Goal: Information Seeking & Learning: Compare options

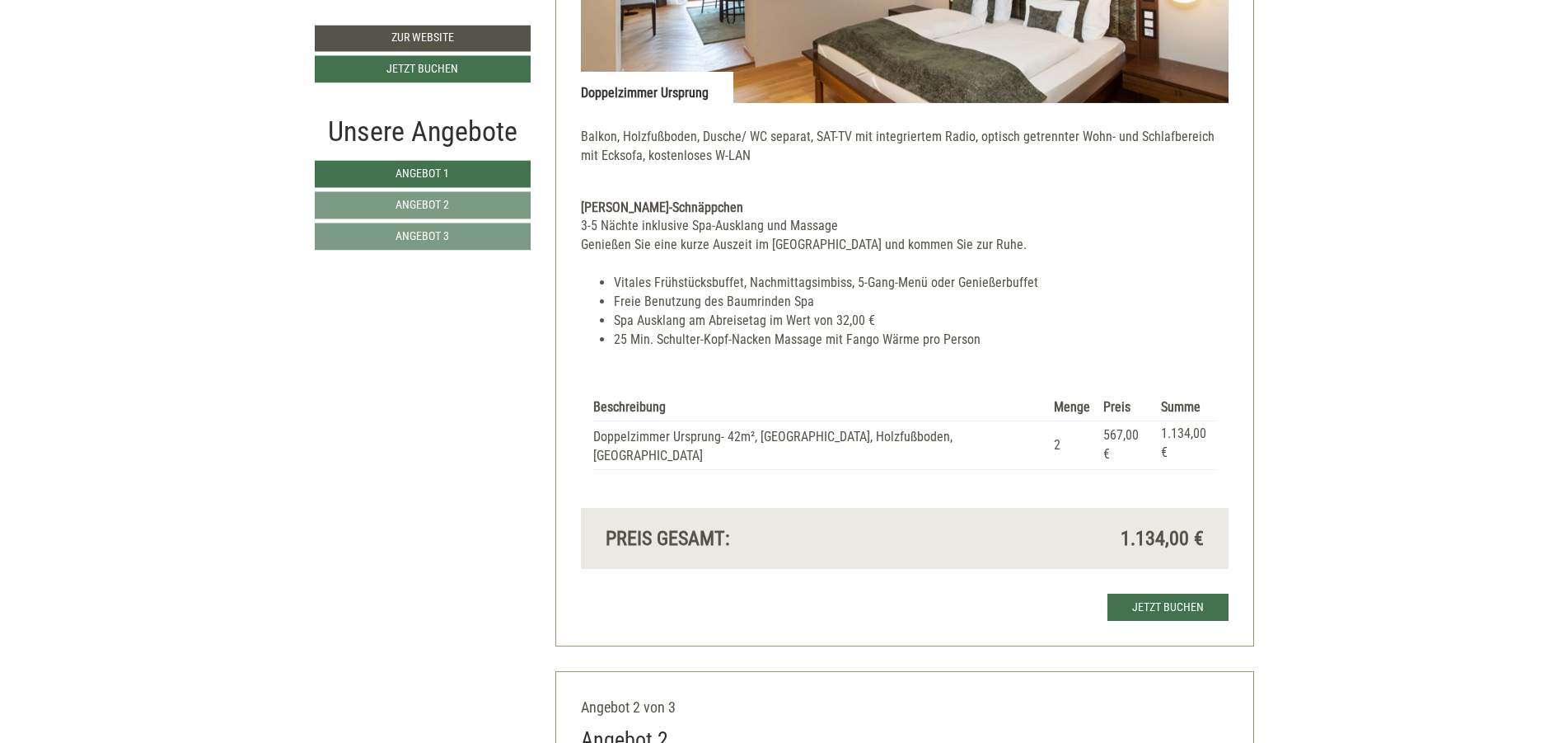
scroll to position [1484, 0]
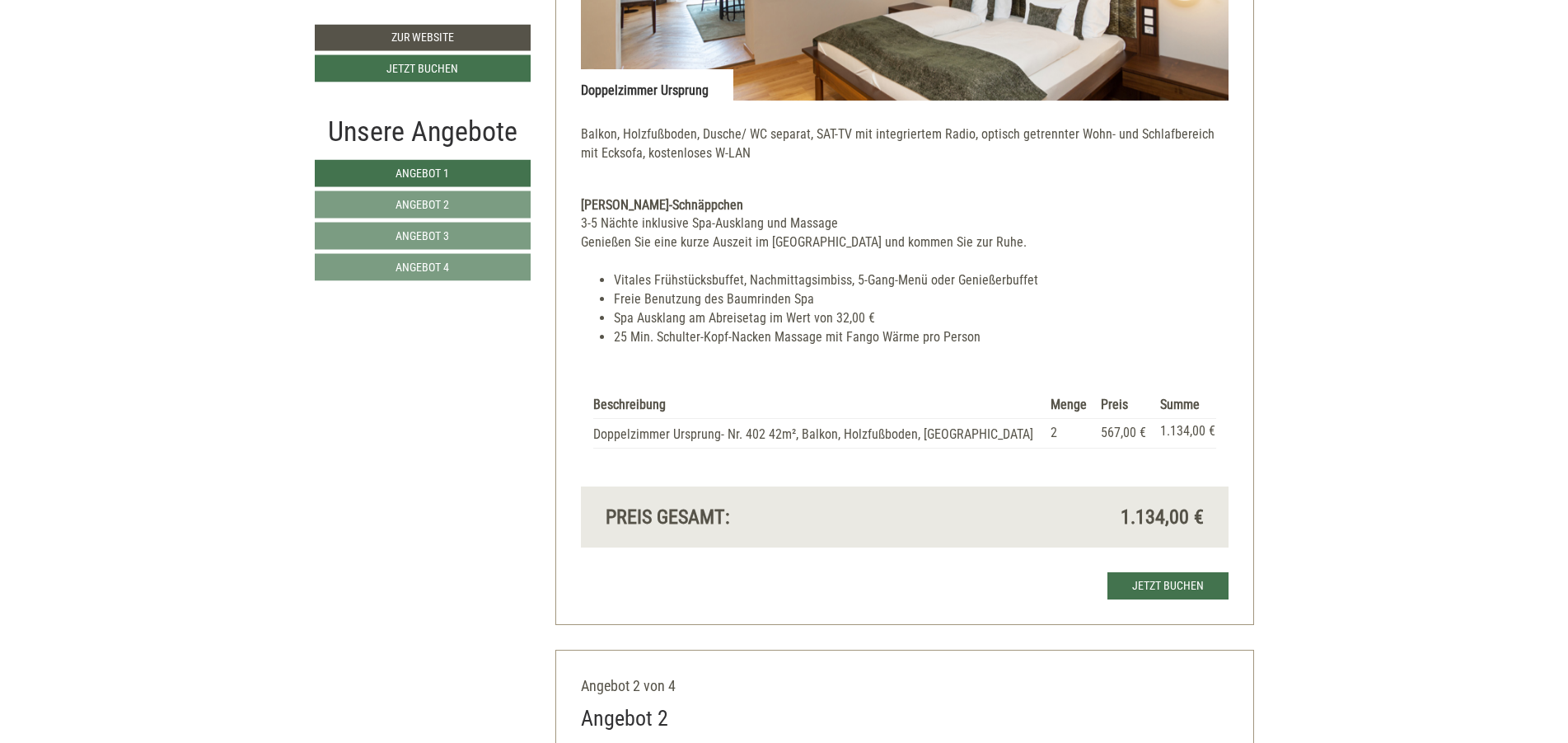
scroll to position [1582, 0]
click at [460, 195] on link "Angebot 2" at bounding box center [423, 204] width 216 height 27
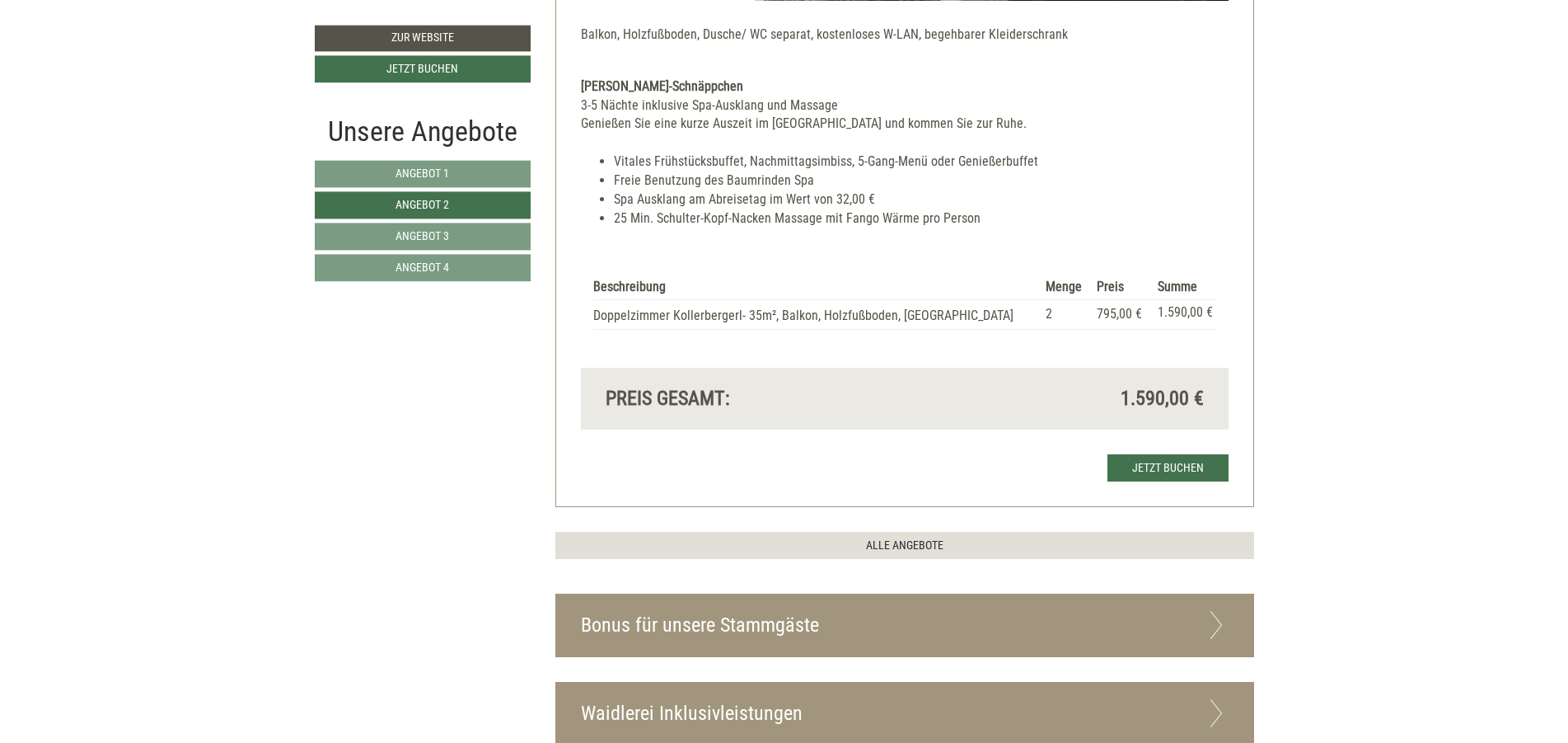
scroll to position [1596, 0]
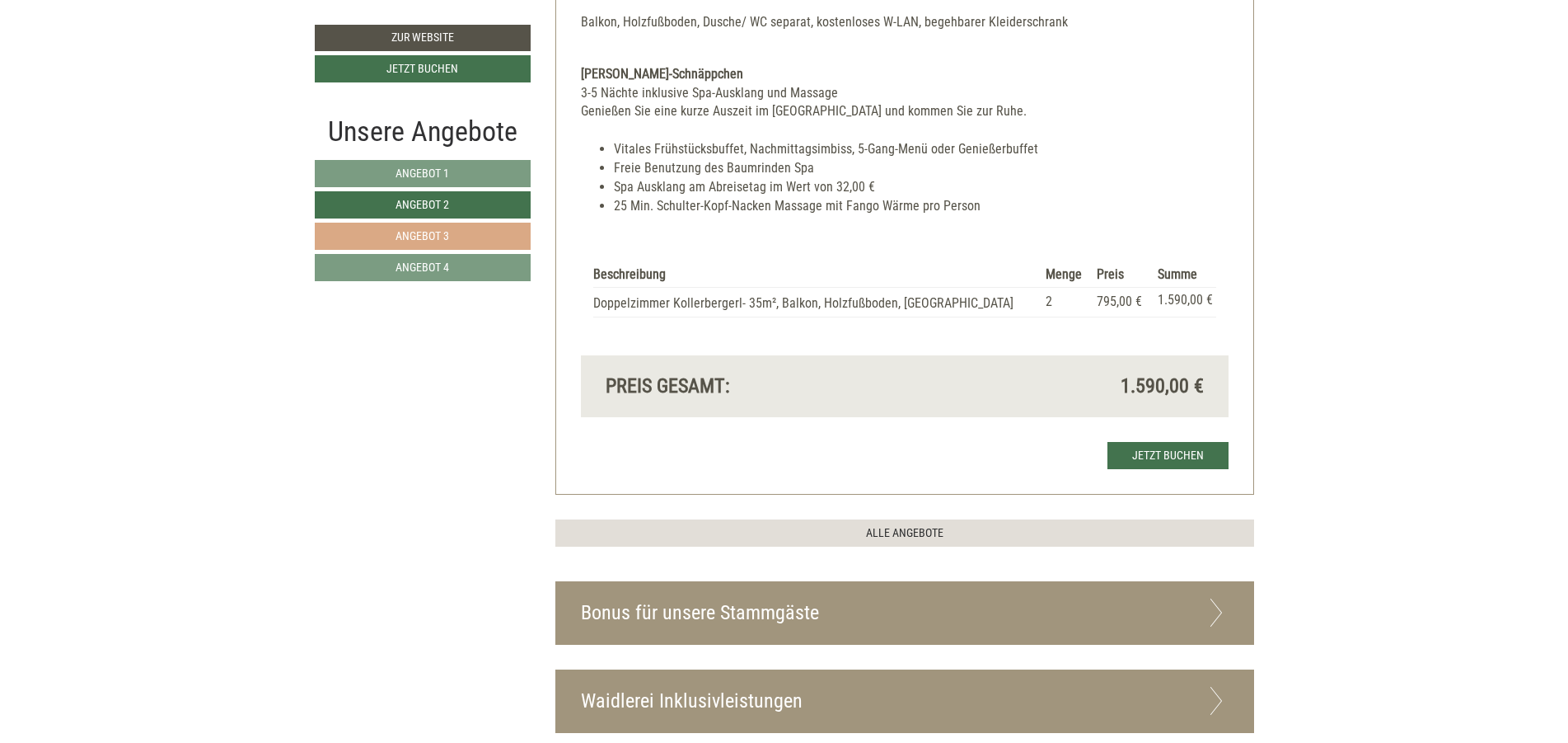
click at [449, 237] on span "Angebot 3" at bounding box center [422, 236] width 53 height 13
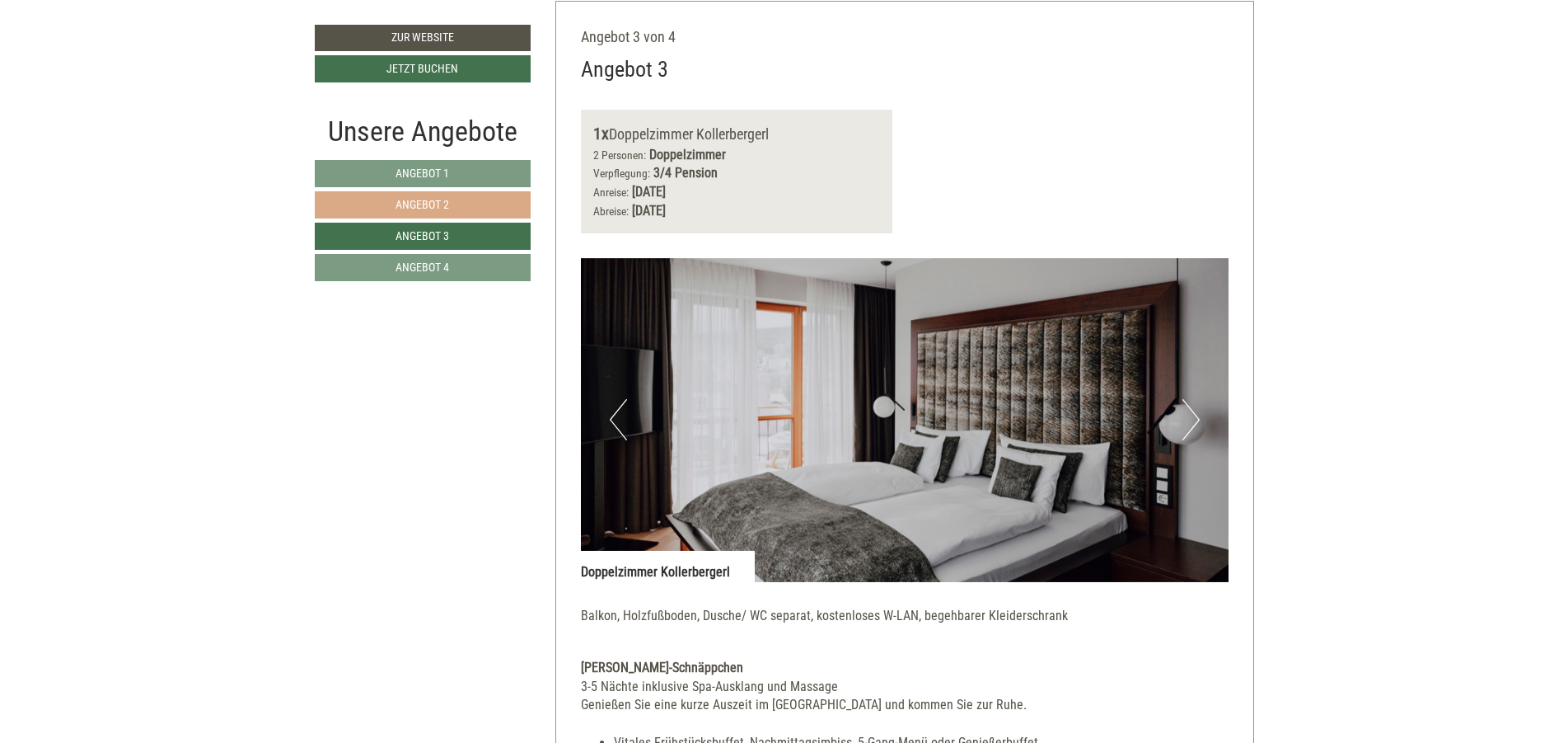
click at [429, 205] on span "Angebot 2" at bounding box center [422, 204] width 53 height 13
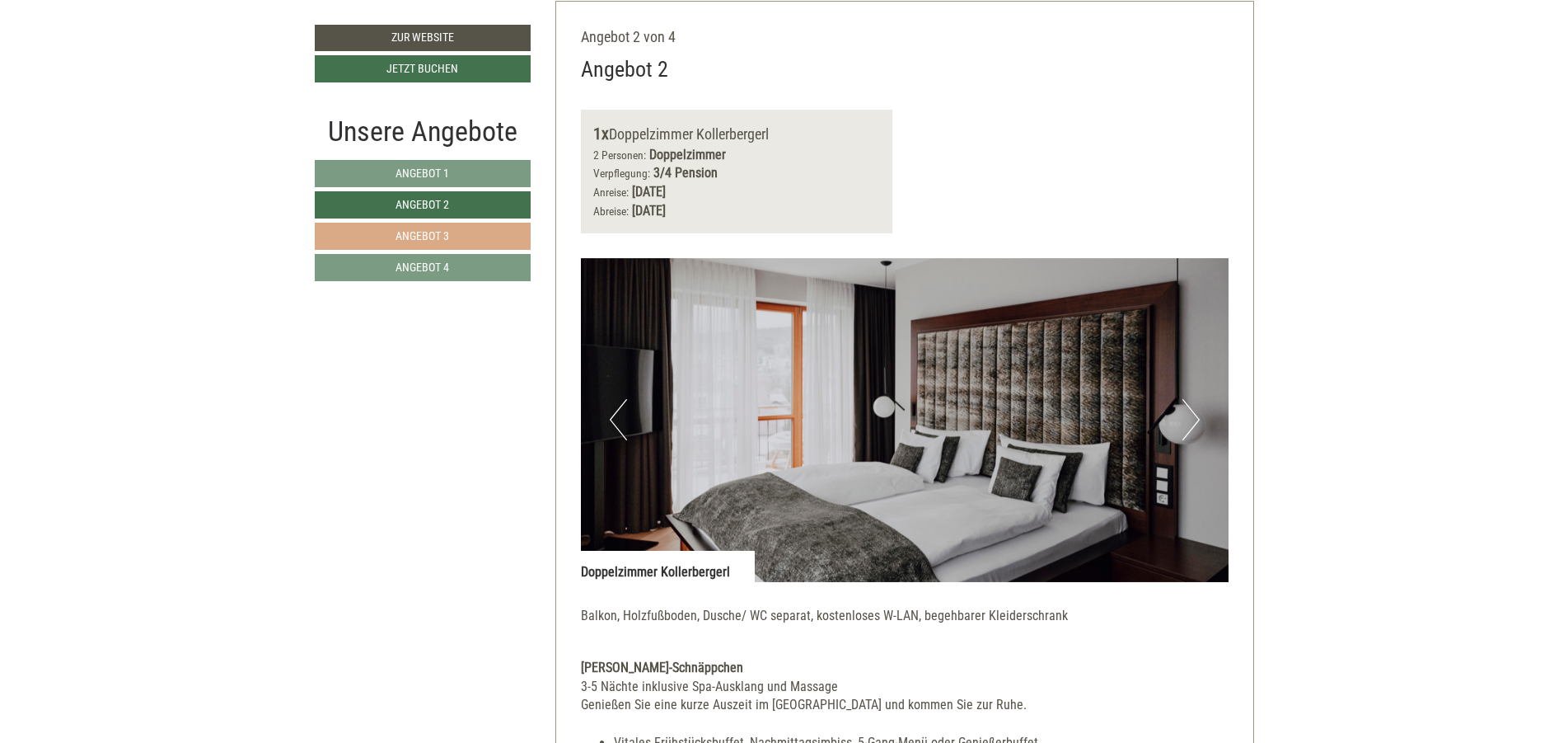
click at [501, 232] on link "Angebot 3" at bounding box center [423, 236] width 216 height 27
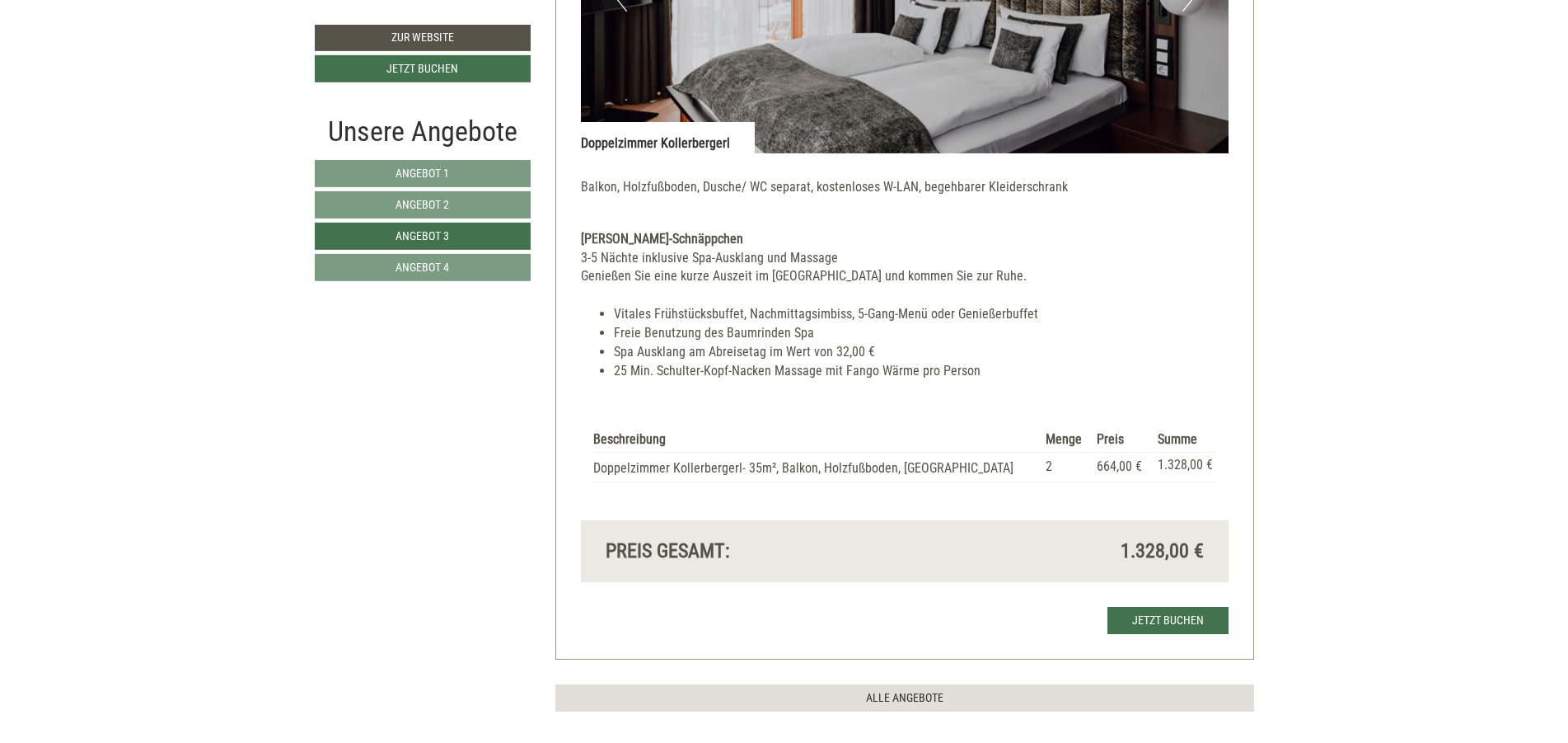
scroll to position [1596, 0]
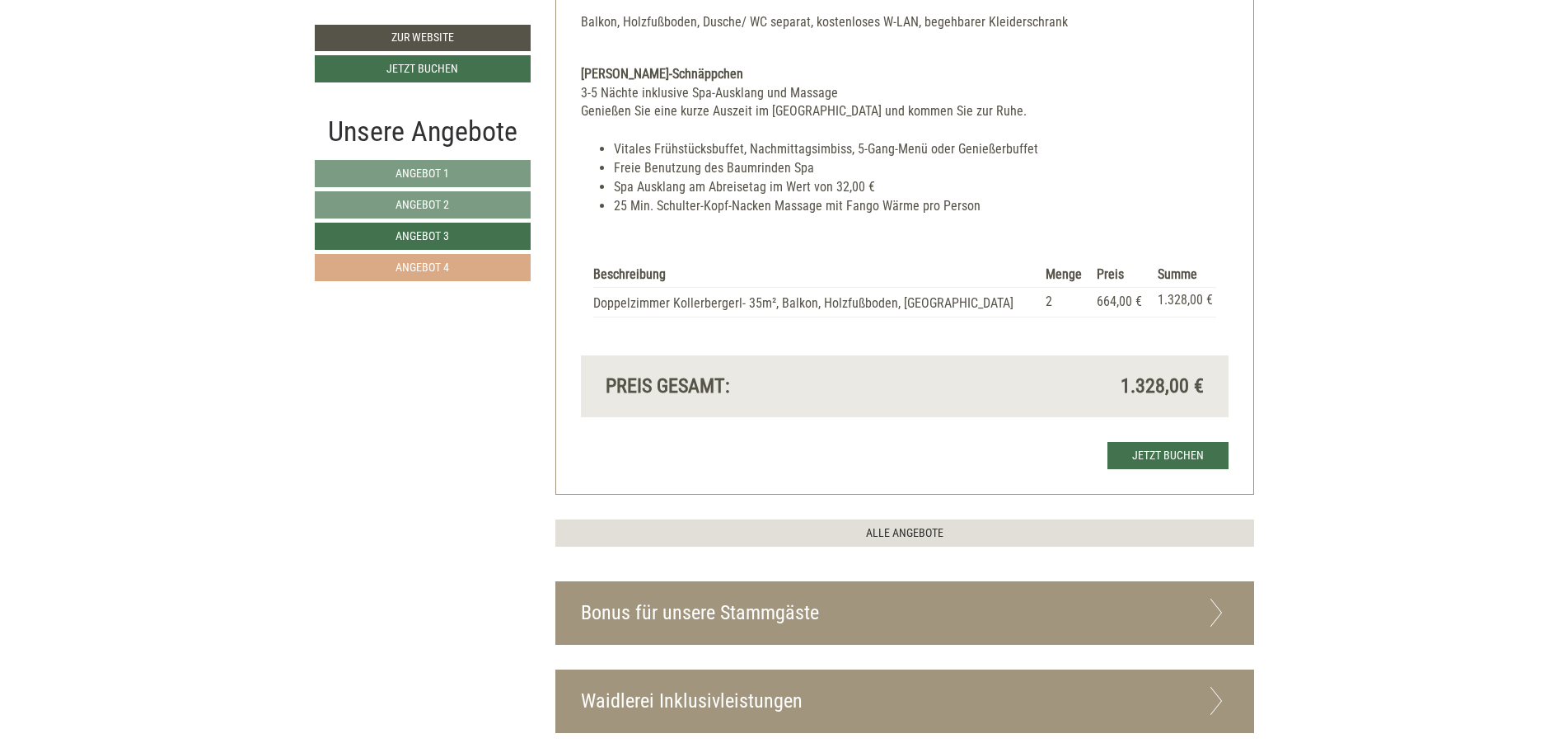
click at [443, 261] on span "Angebot 4" at bounding box center [422, 267] width 53 height 13
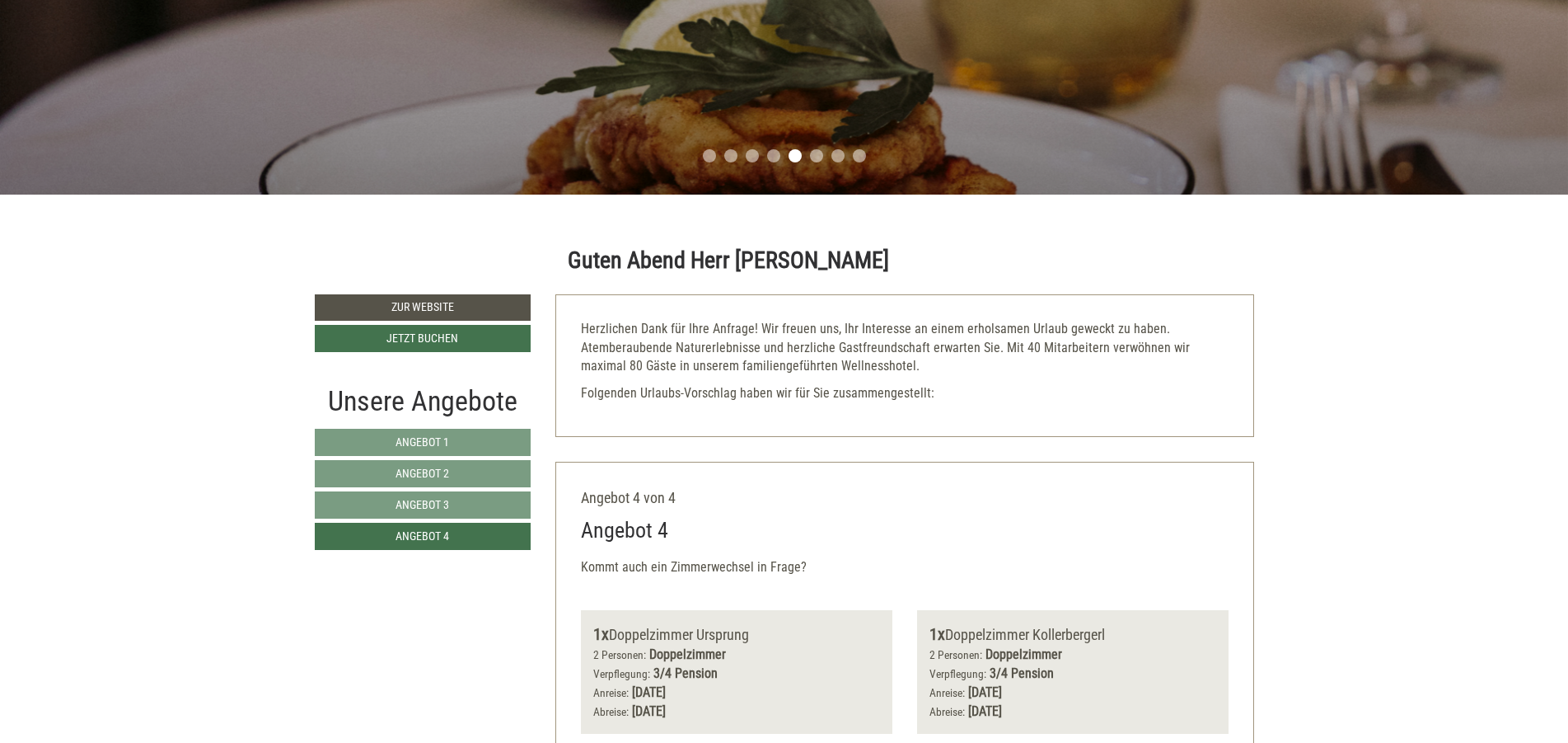
scroll to position [509, 0]
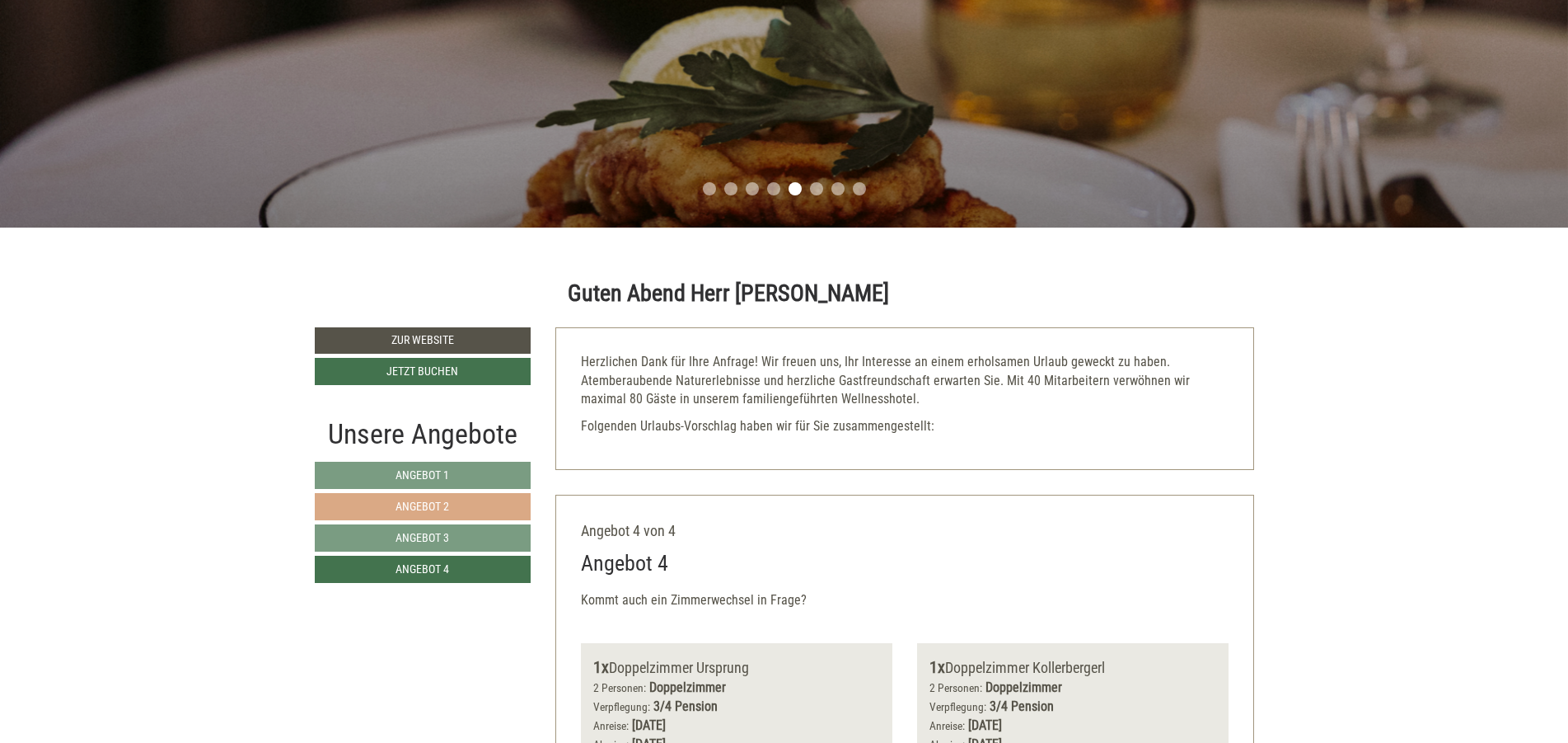
click at [455, 499] on link "Angebot 2" at bounding box center [423, 506] width 217 height 27
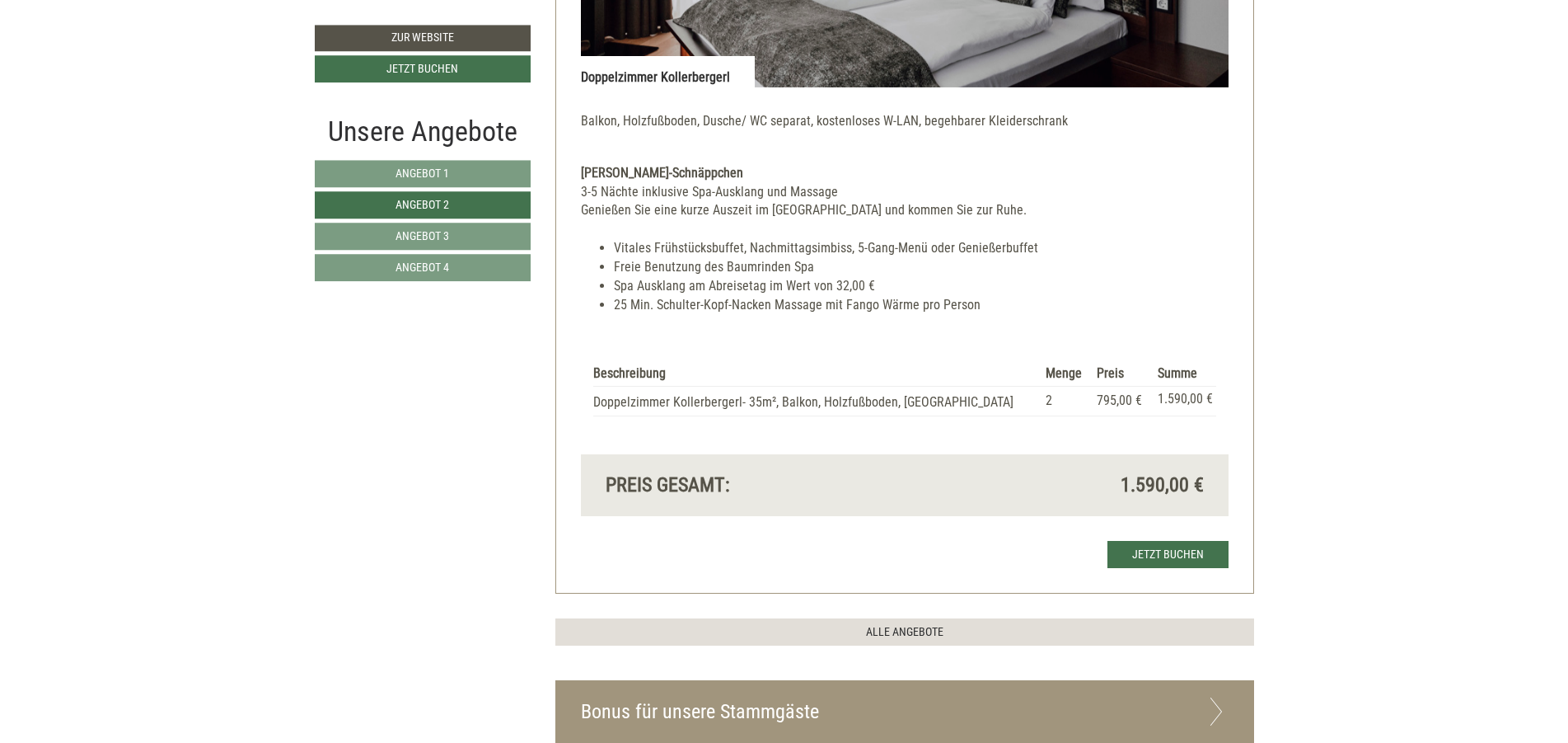
scroll to position [1497, 0]
click at [413, 268] on span "Angebot 4" at bounding box center [422, 267] width 53 height 13
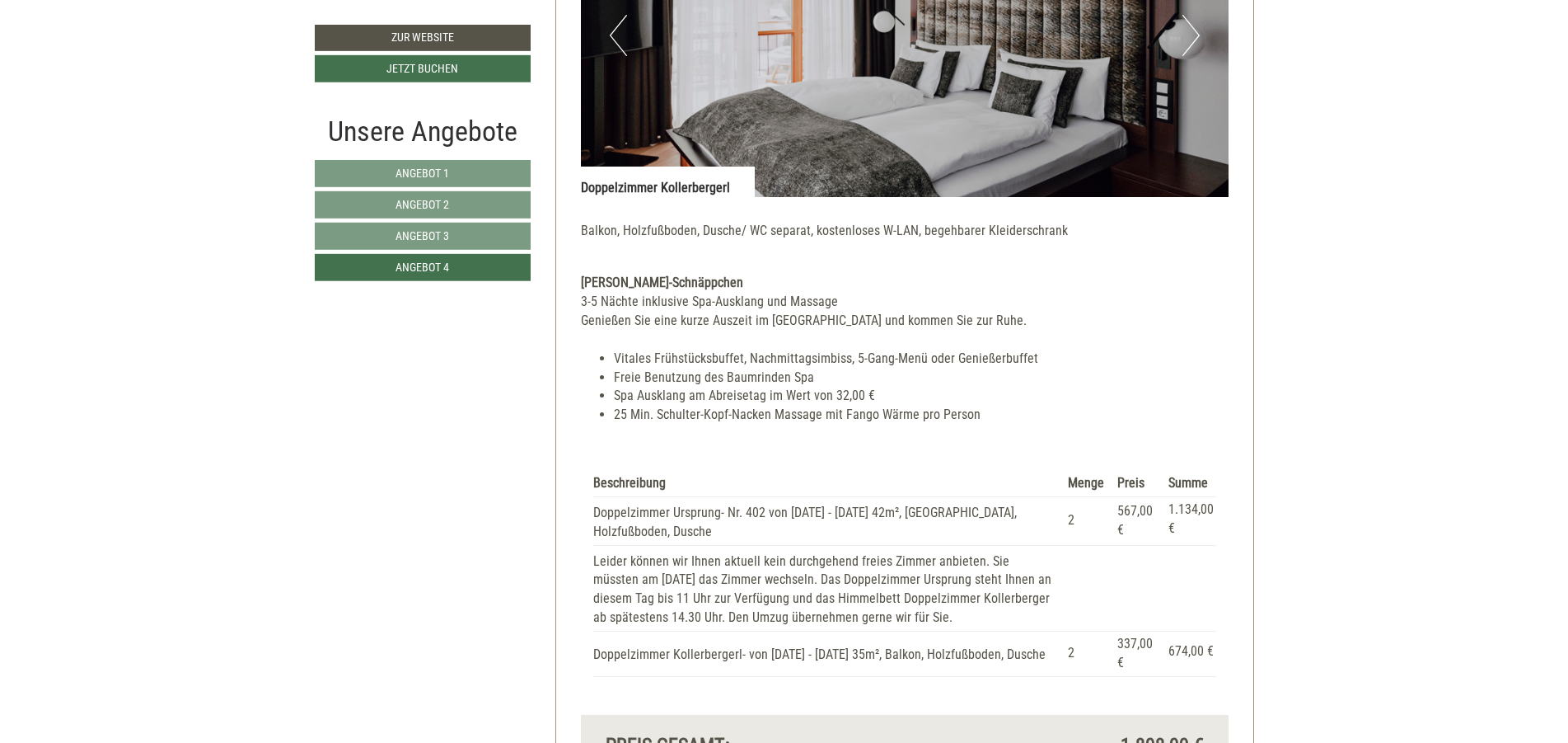
scroll to position [1991, 0]
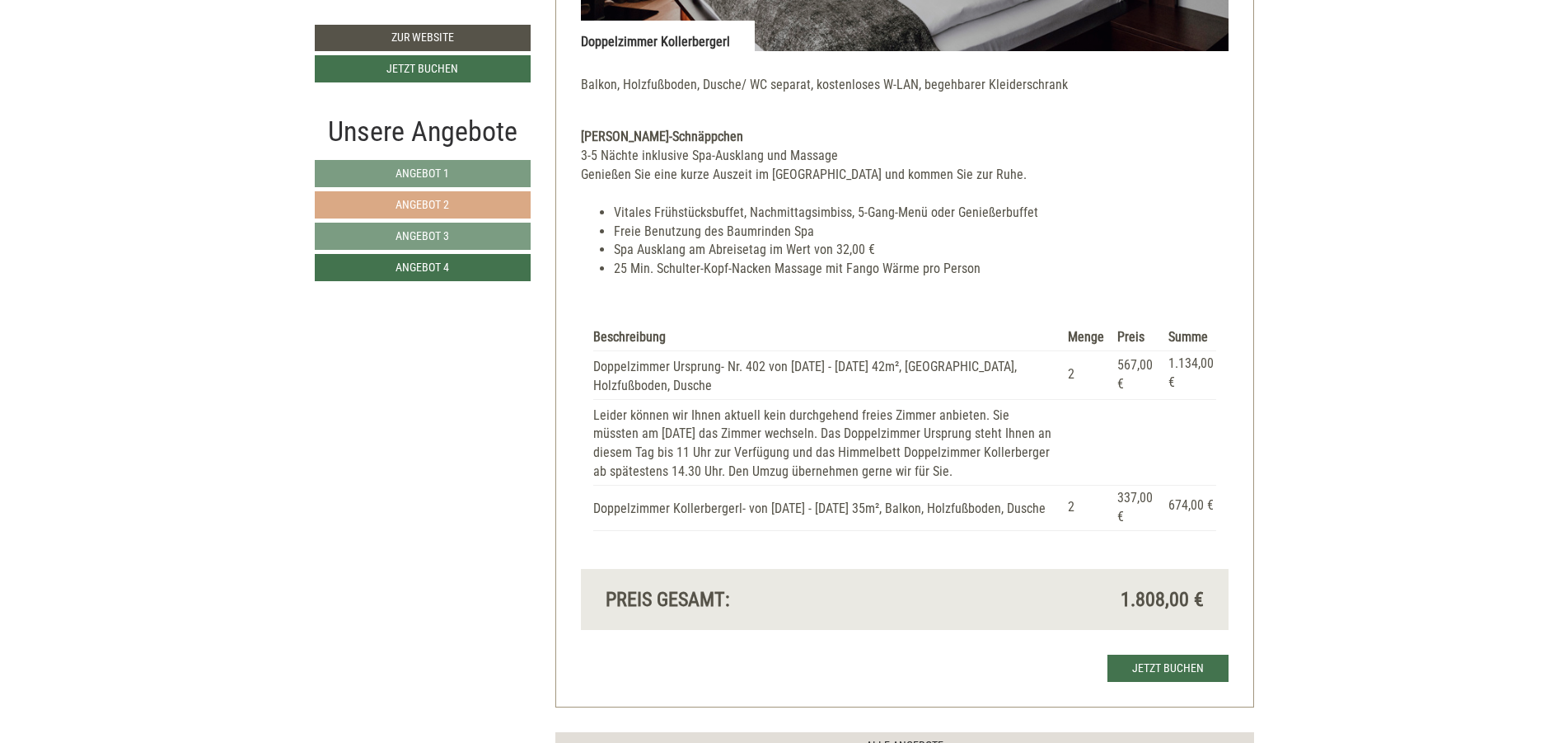
click at [491, 196] on link "Angebot 2" at bounding box center [423, 204] width 216 height 27
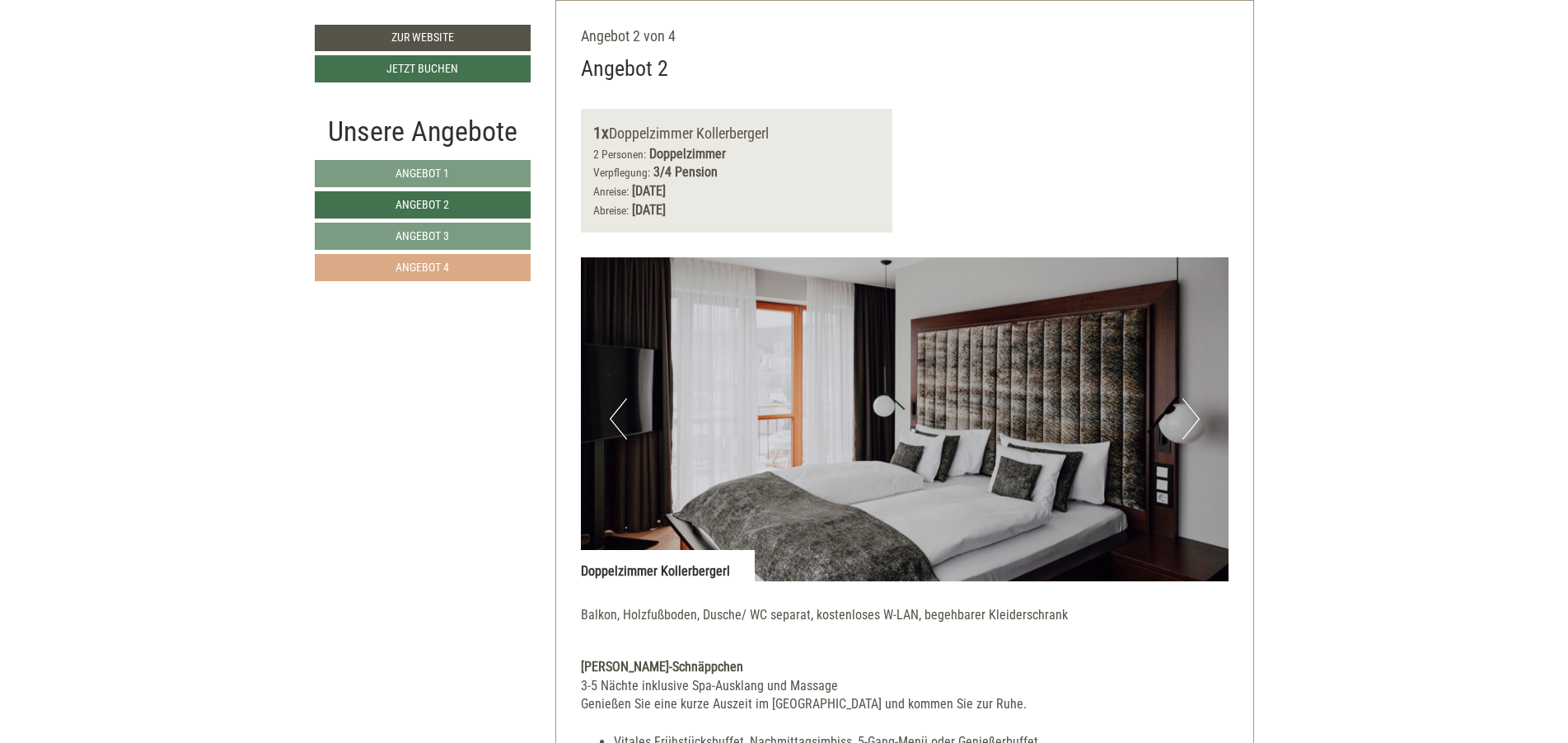
click at [480, 261] on link "Angebot 4" at bounding box center [423, 267] width 216 height 27
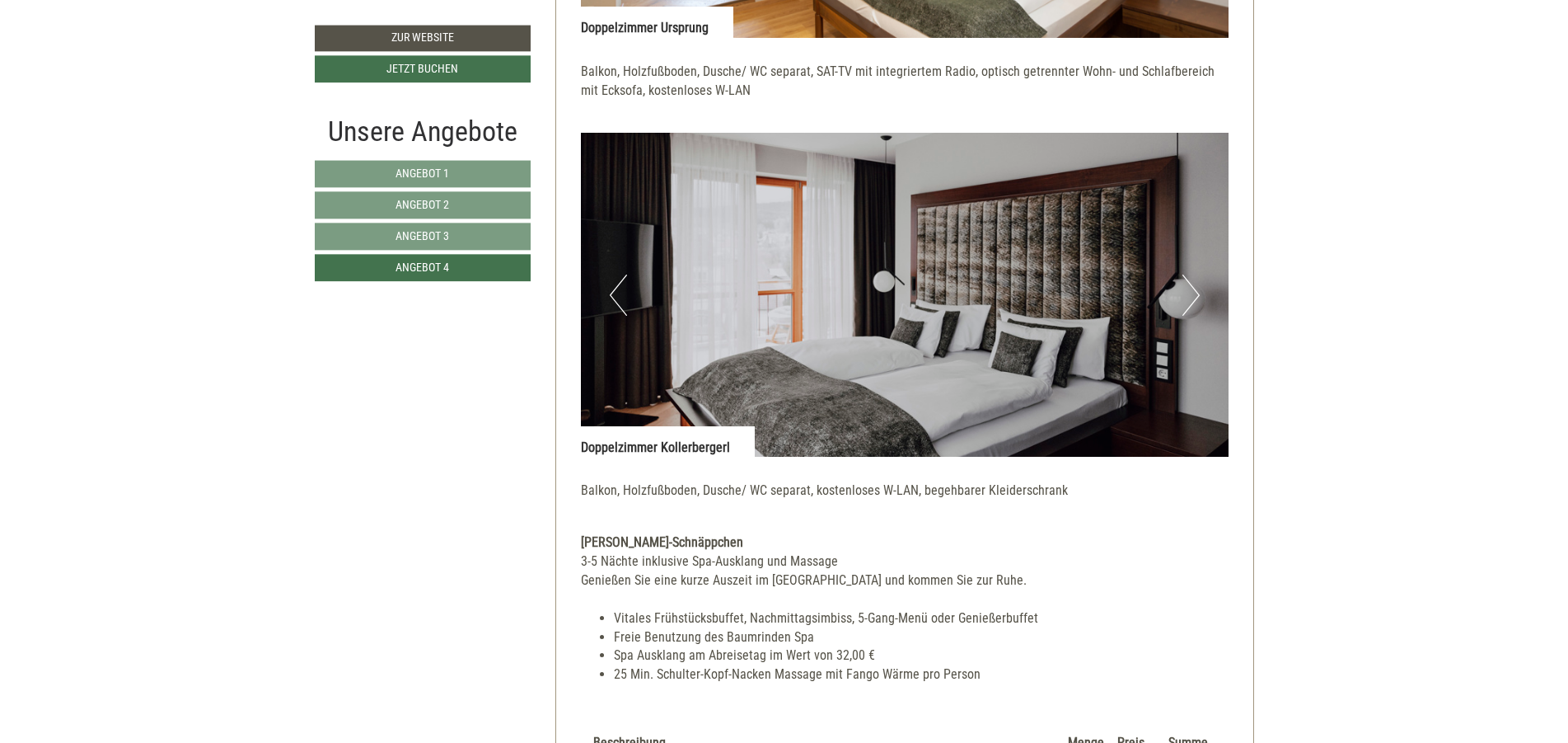
scroll to position [1894, 0]
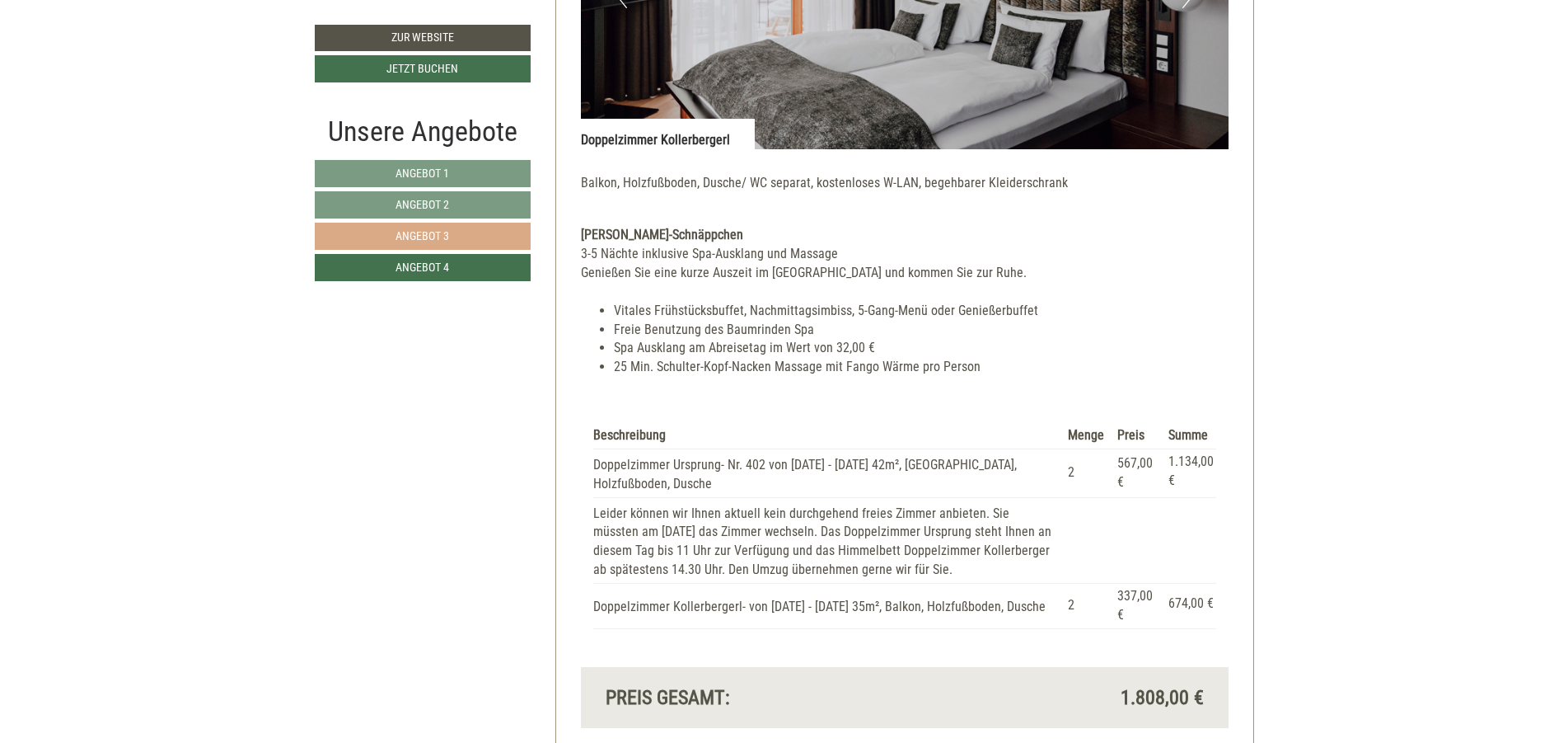
click at [413, 232] on span "Angebot 3" at bounding box center [422, 236] width 53 height 13
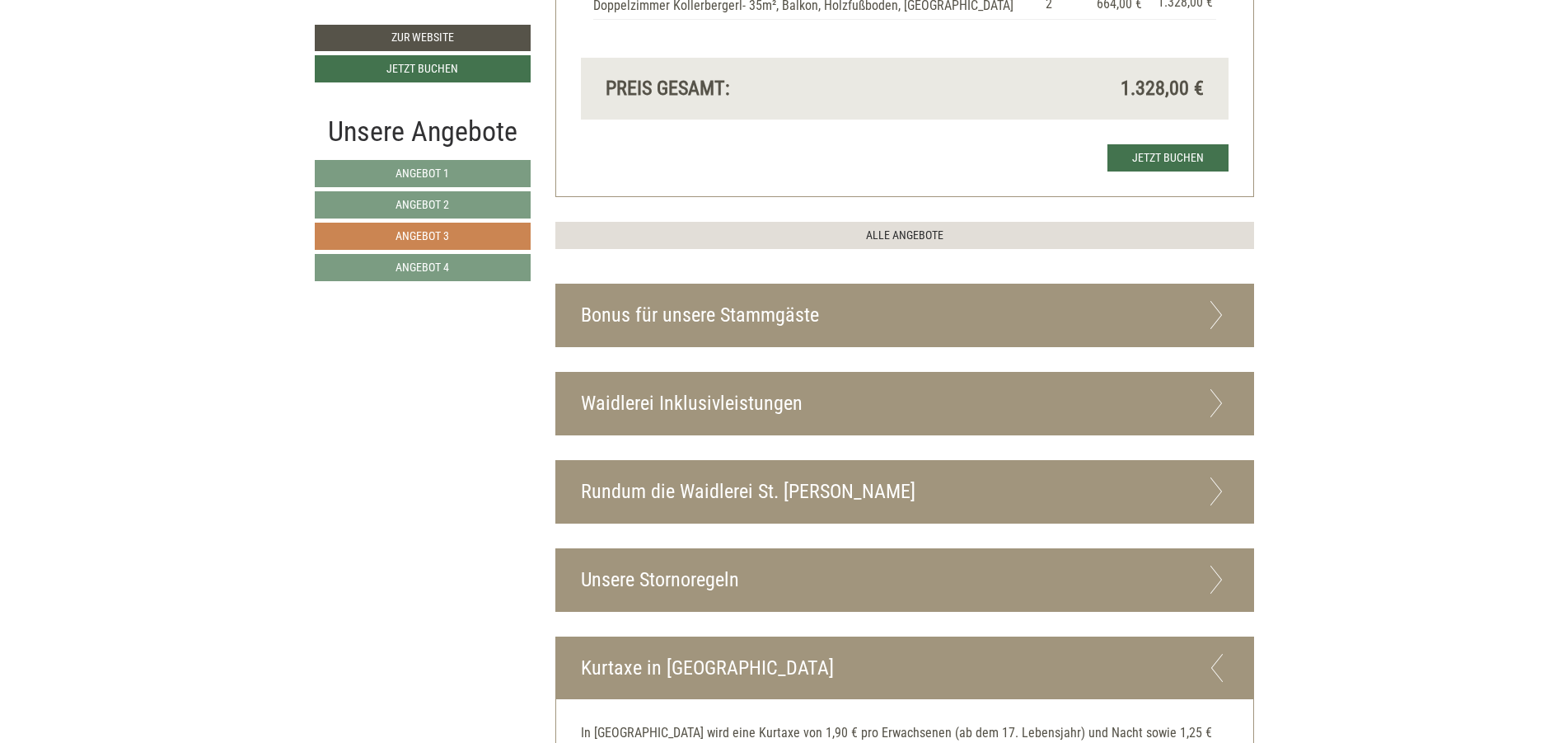
scroll to position [1003, 0]
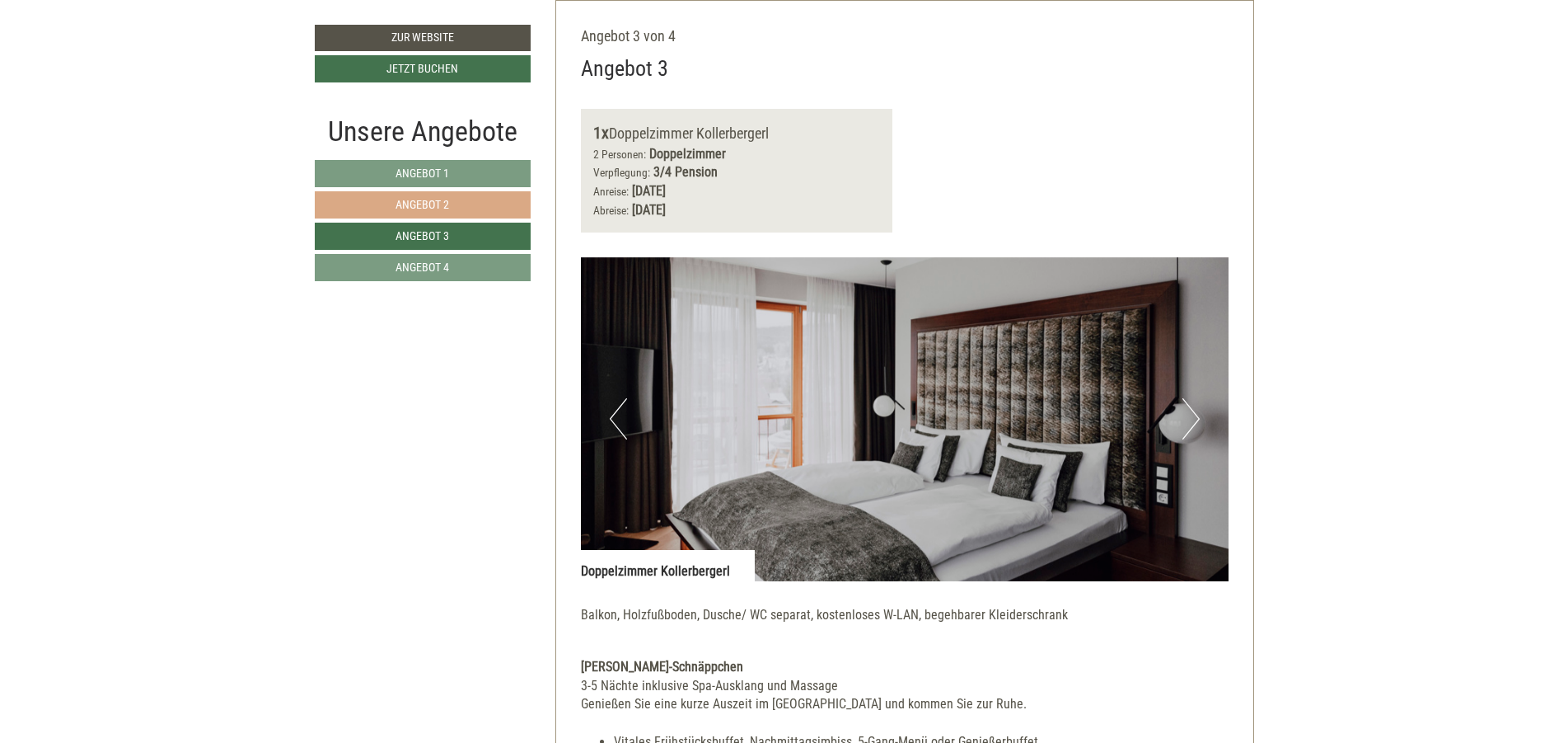
click at [427, 202] on span "Angebot 2" at bounding box center [422, 204] width 53 height 13
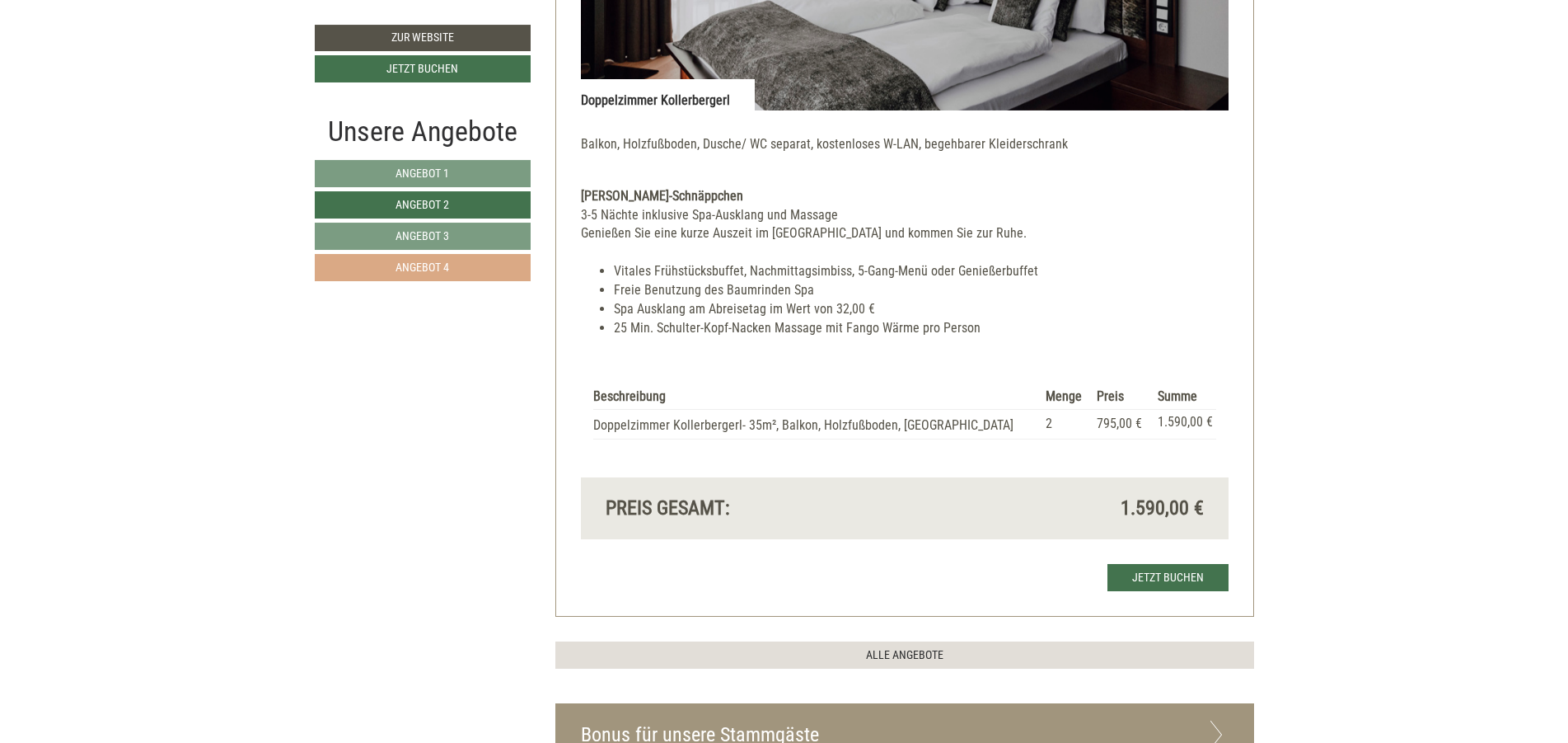
scroll to position [1497, 0]
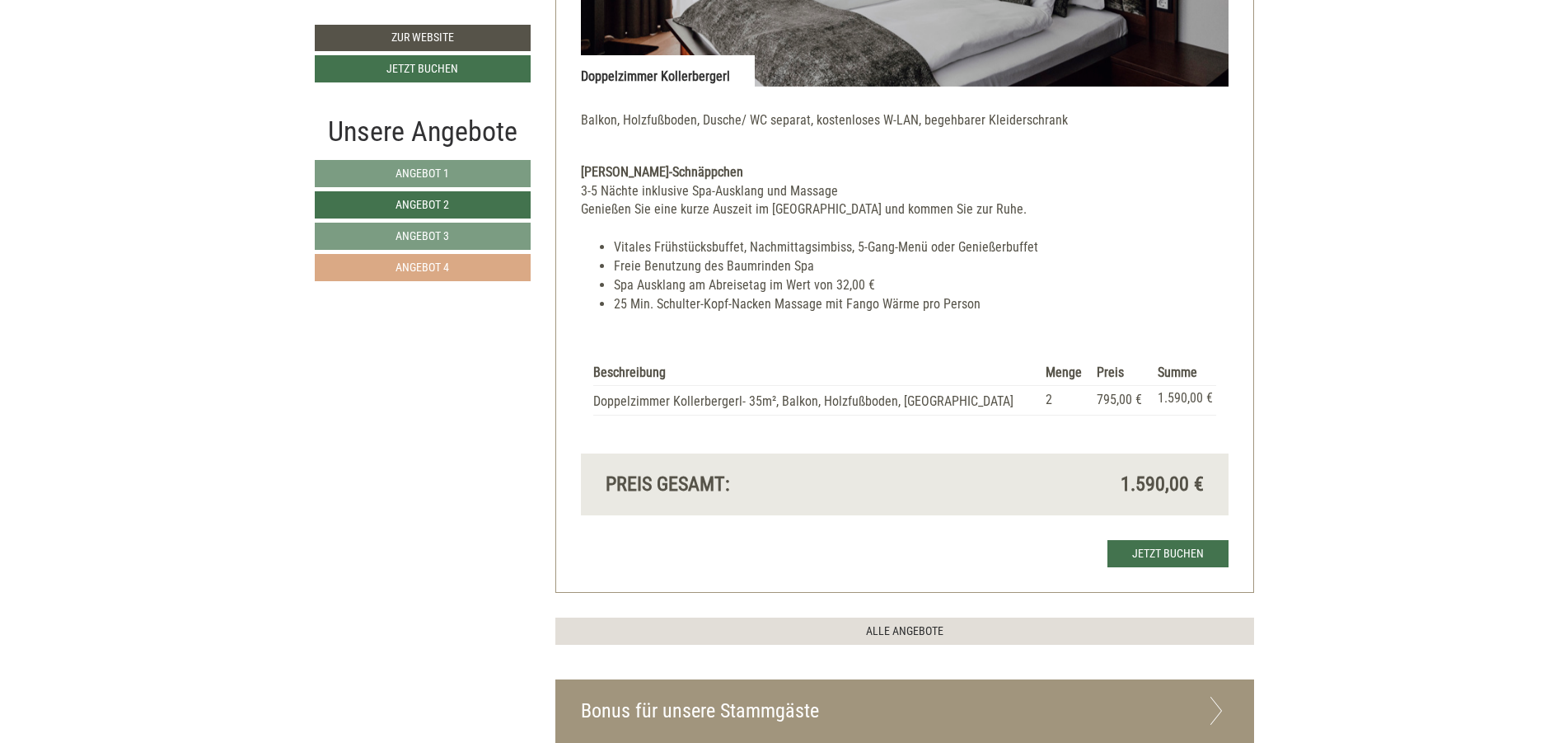
click at [436, 262] on span "Angebot 4" at bounding box center [422, 267] width 53 height 13
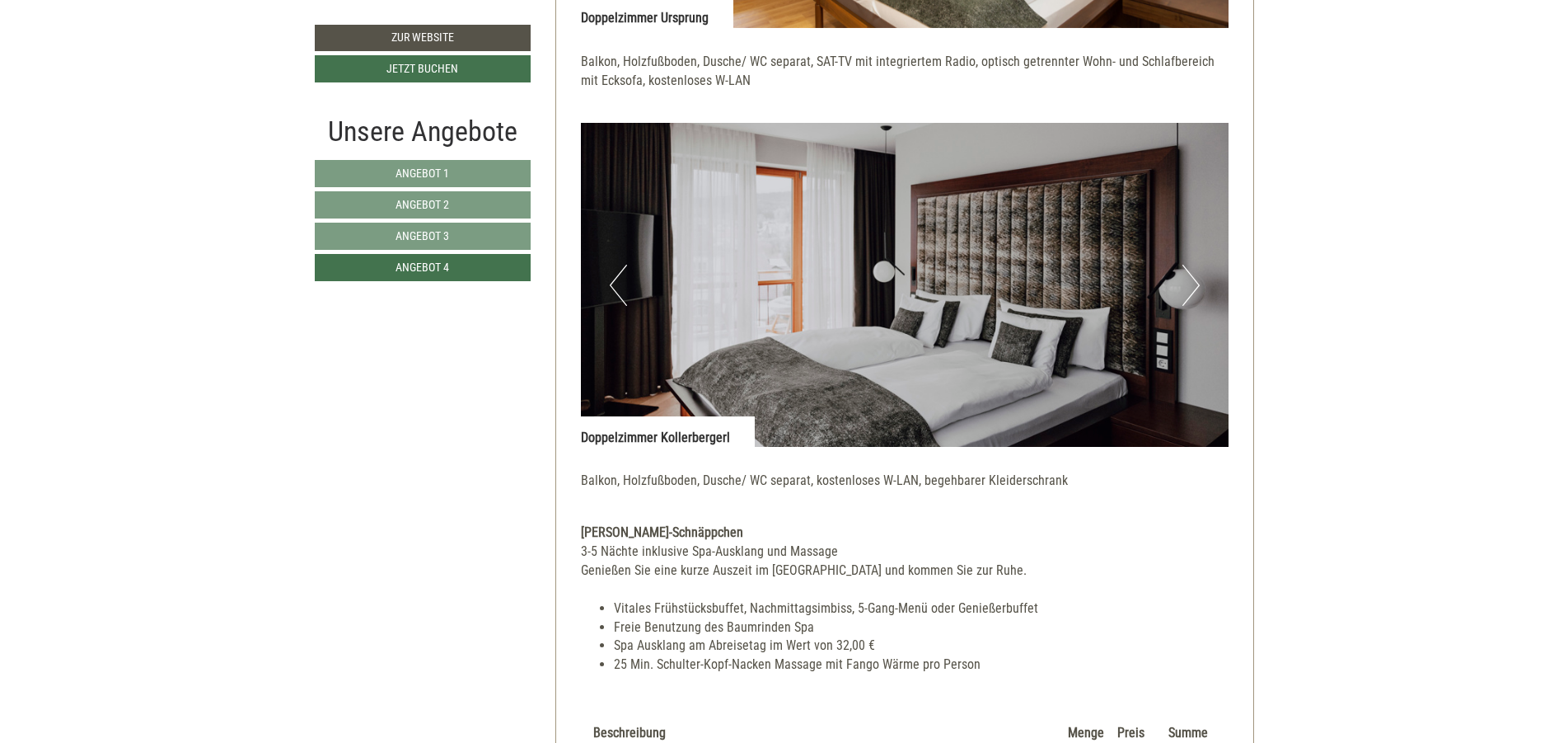
scroll to position [1991, 0]
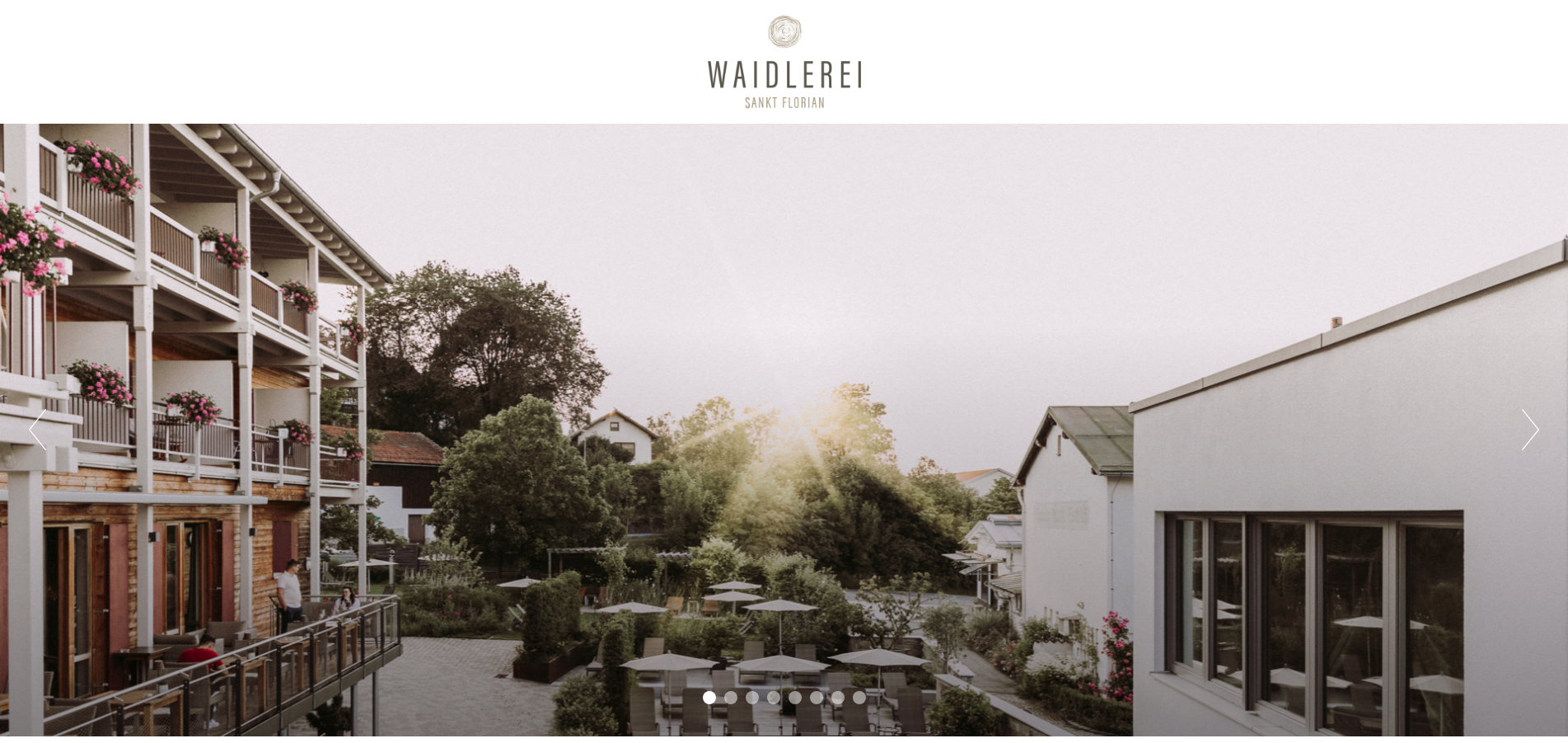
scroll to position [593, 0]
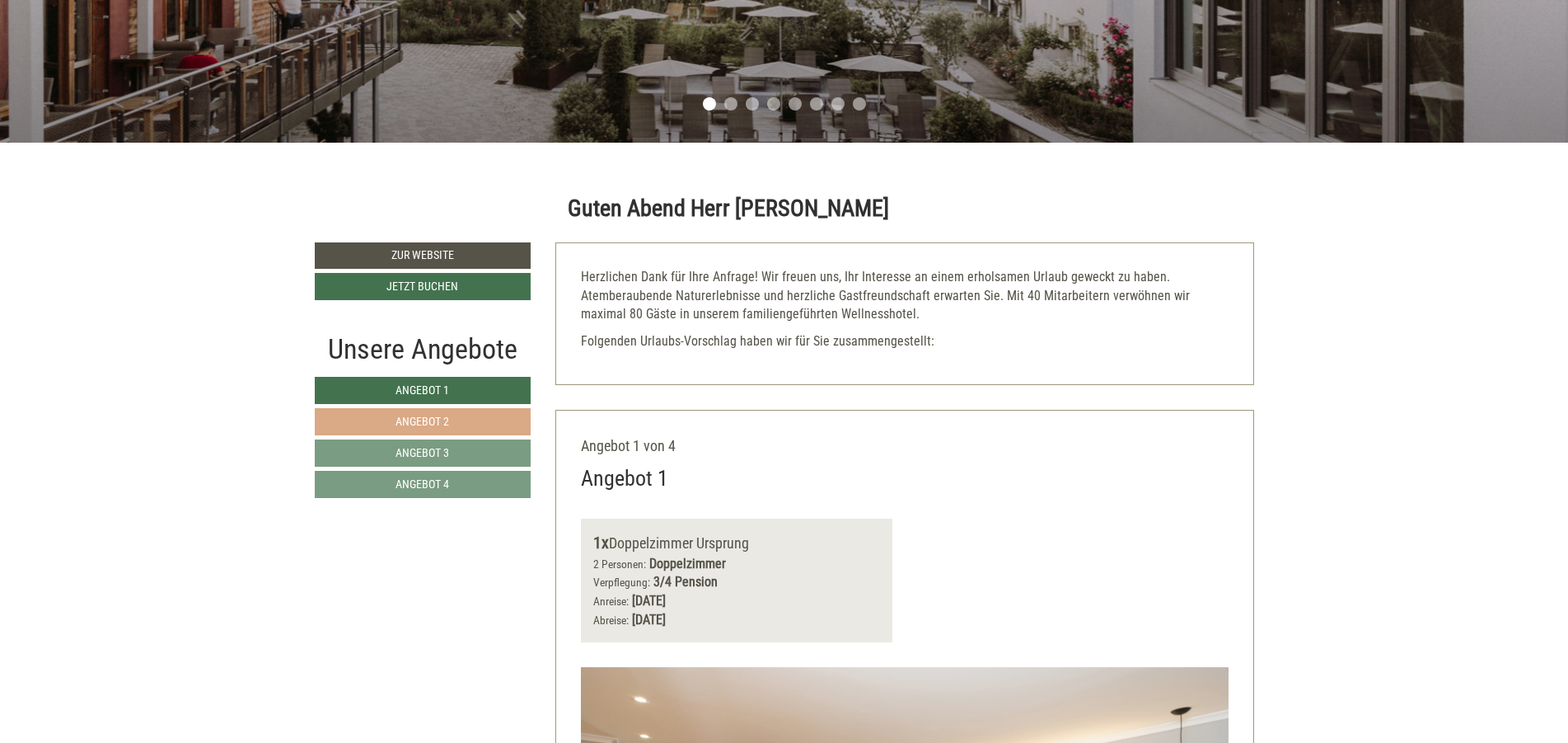
click at [477, 416] on link "Angebot 2" at bounding box center [423, 421] width 217 height 27
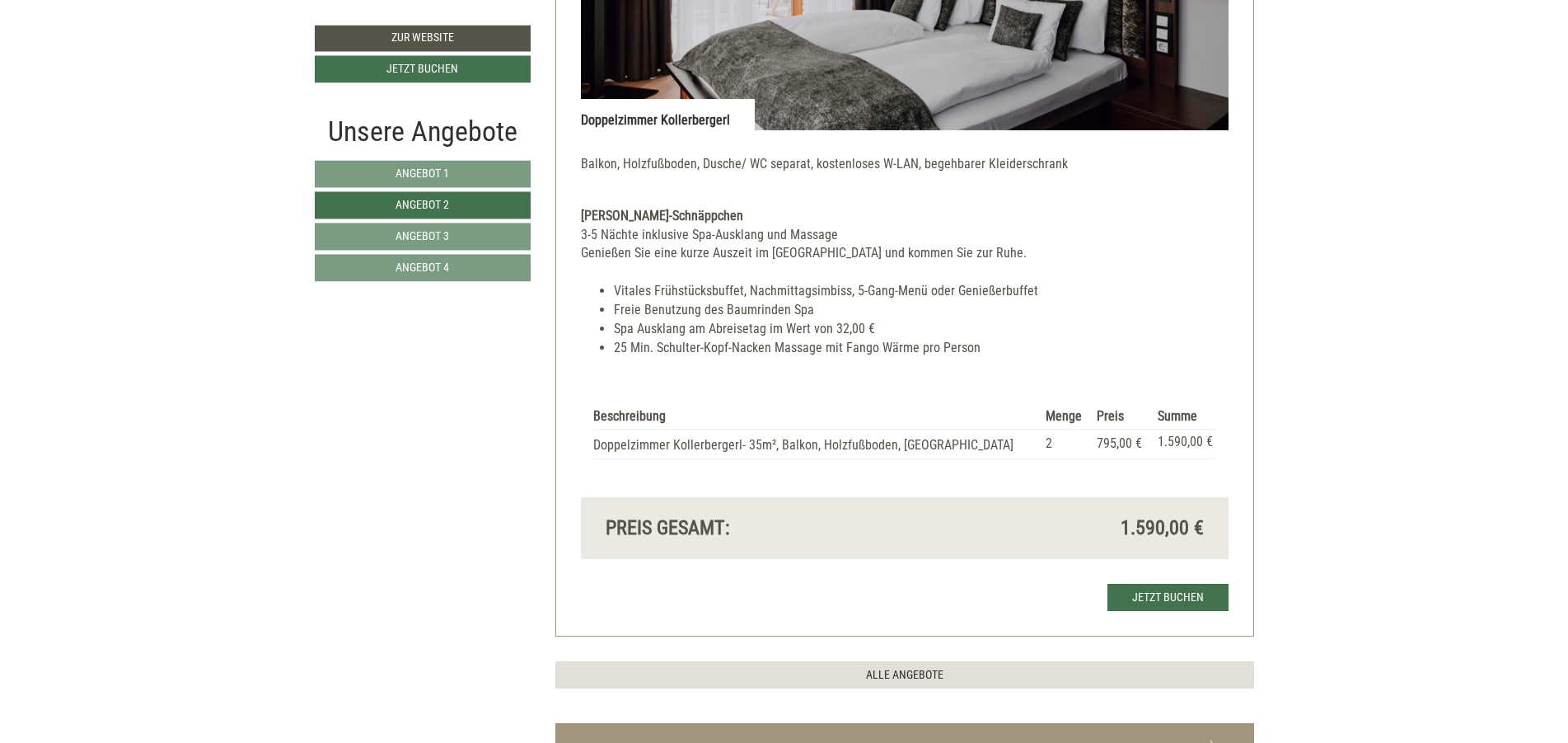
scroll to position [1497, 0]
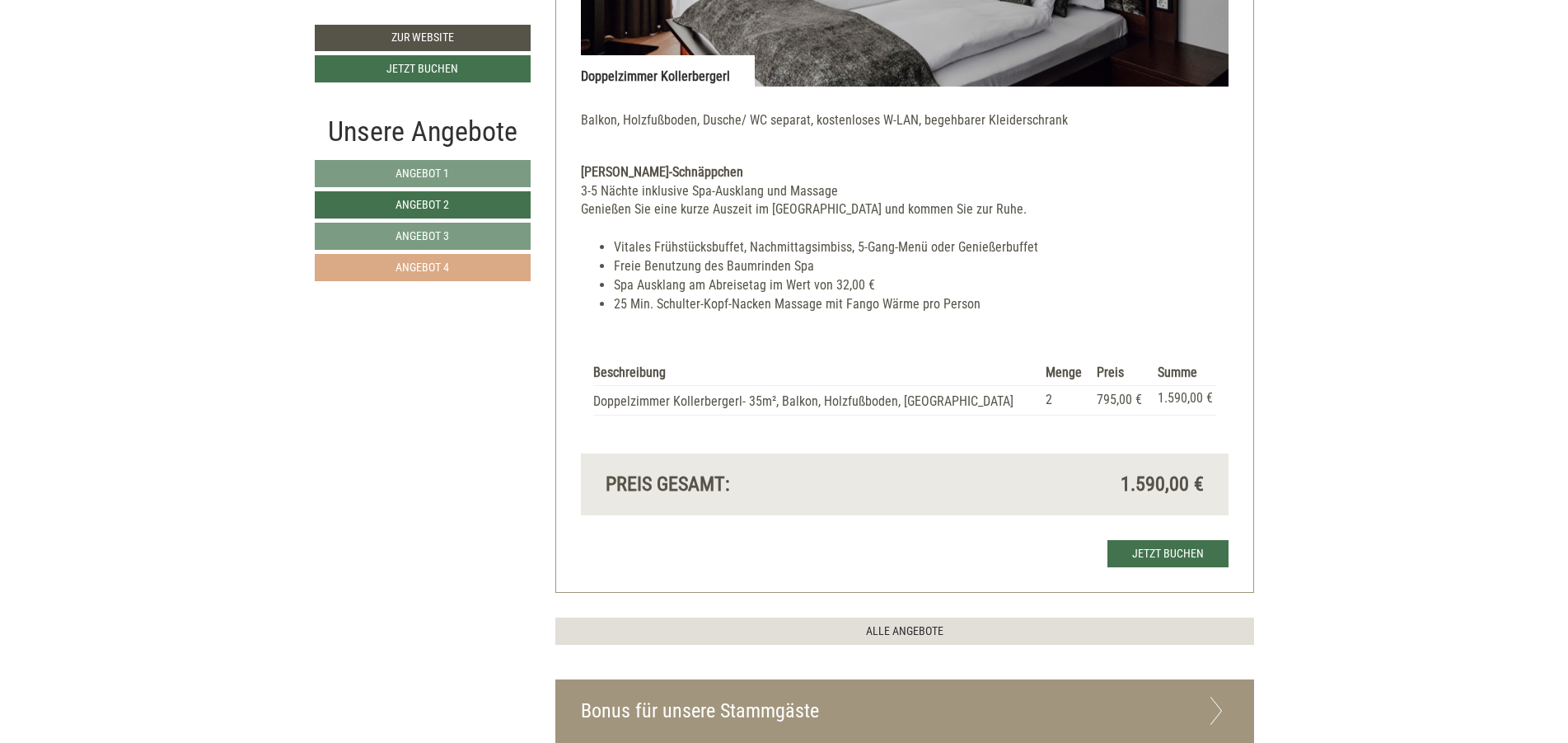
click at [425, 263] on span "Angebot 4" at bounding box center [422, 267] width 53 height 13
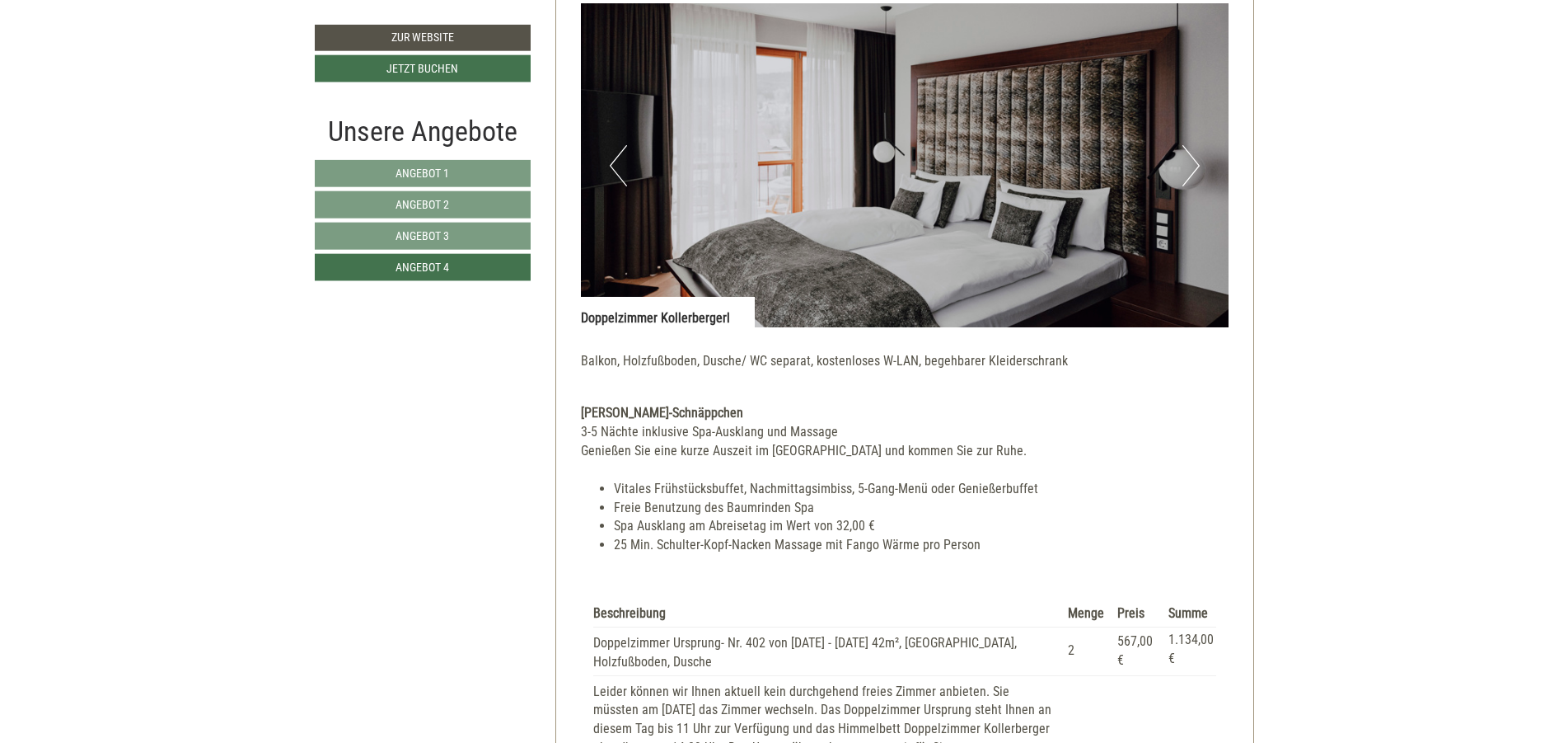
scroll to position [1893, 0]
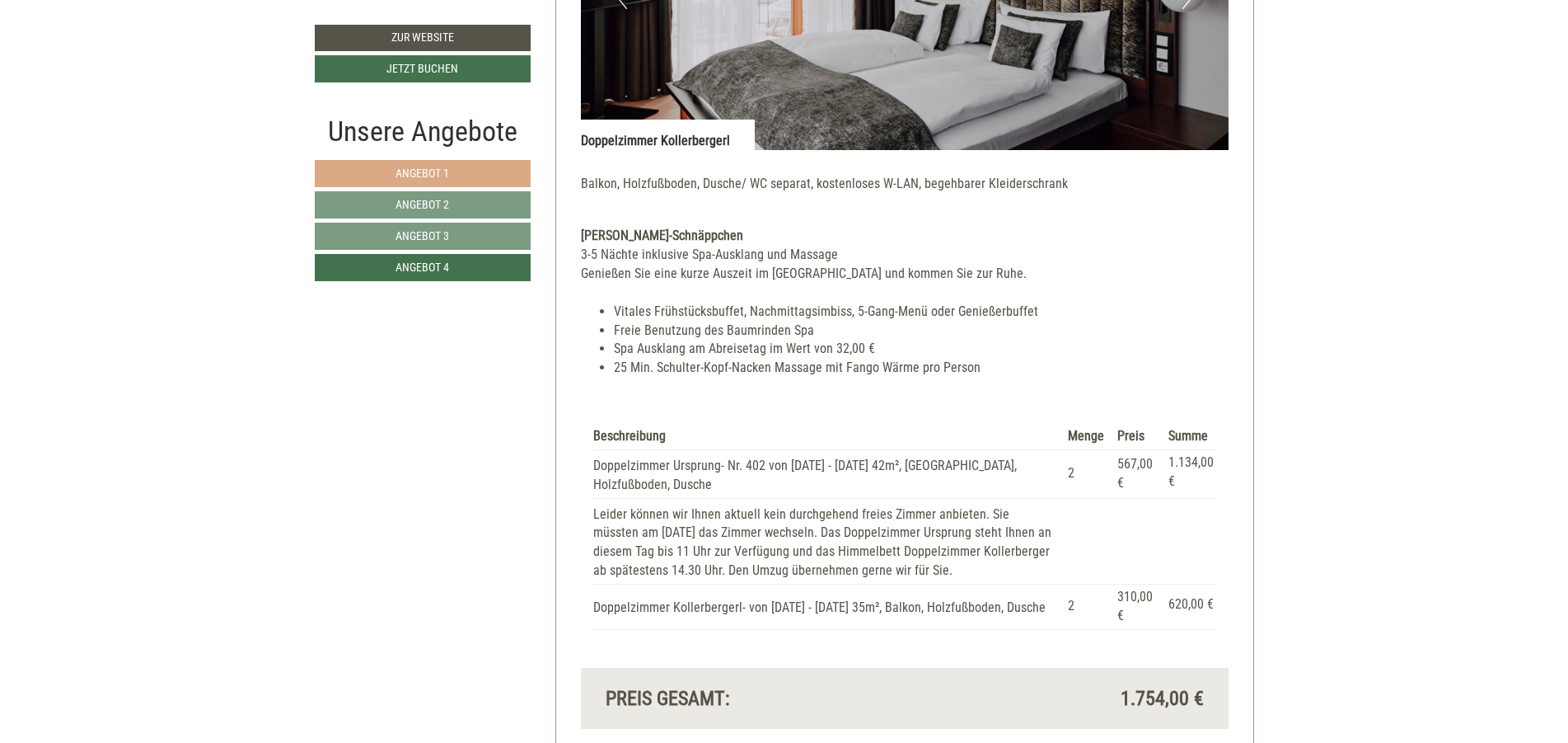
click at [480, 173] on link "Angebot 1" at bounding box center [423, 173] width 216 height 27
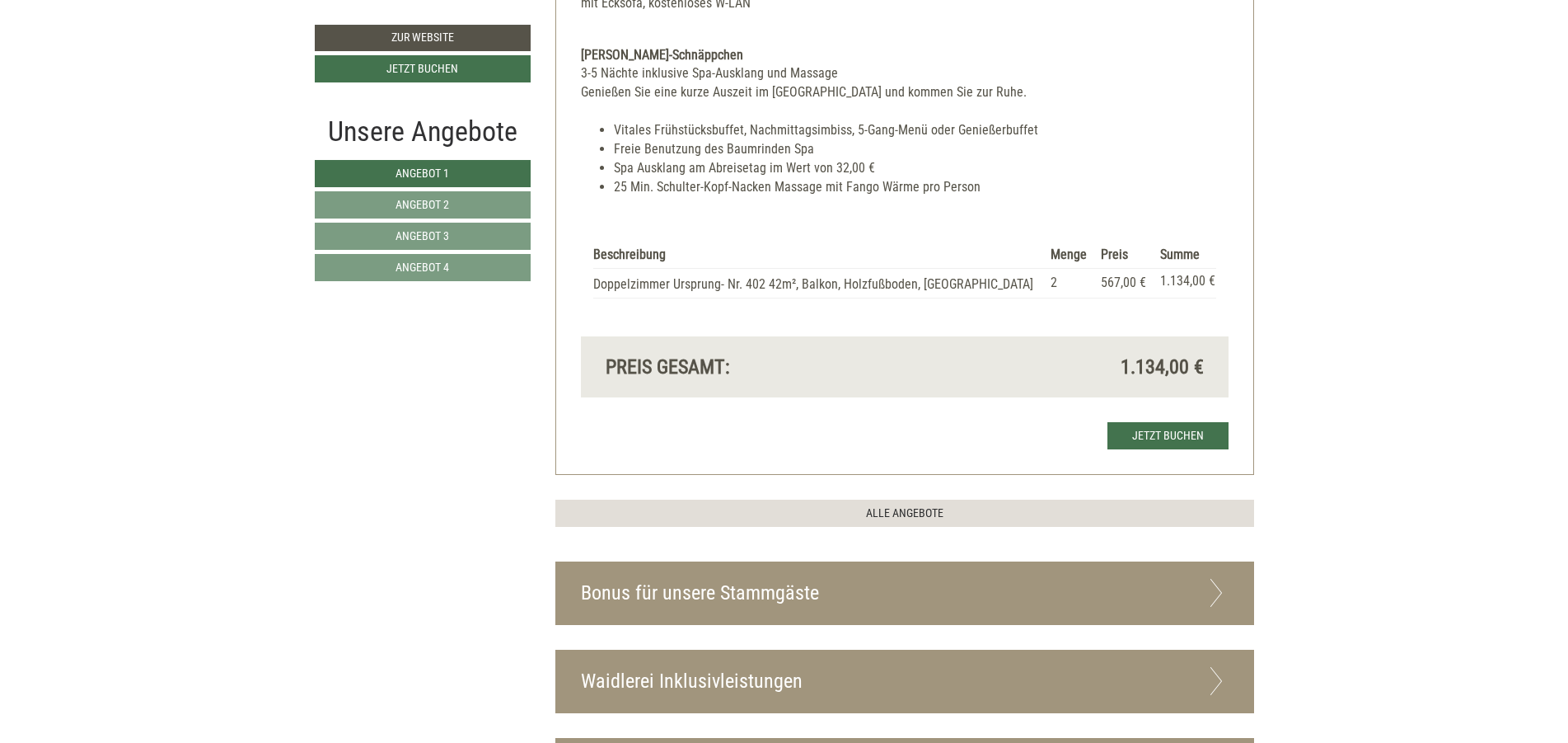
scroll to position [1596, 0]
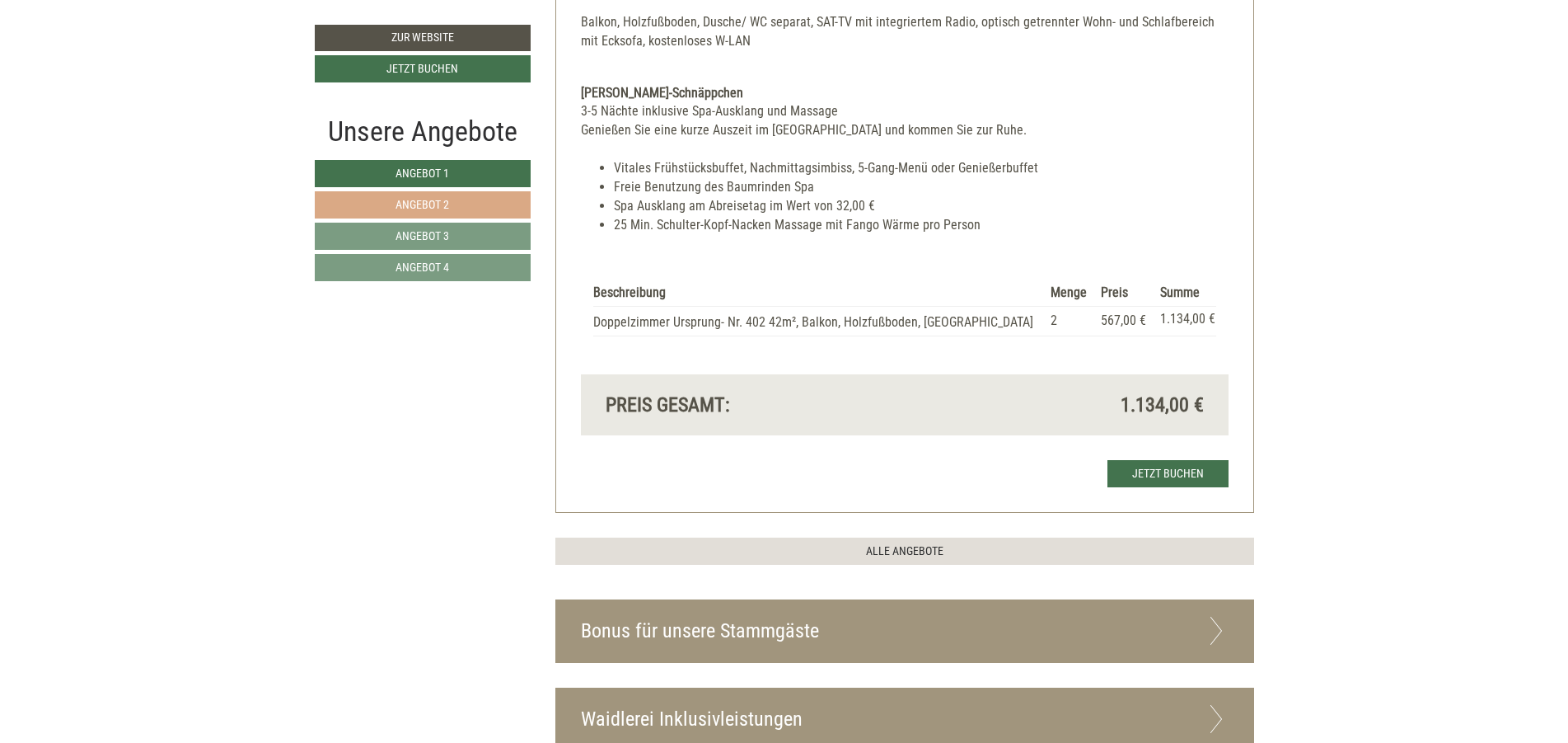
click at [431, 205] on span "Angebot 2" at bounding box center [422, 204] width 53 height 13
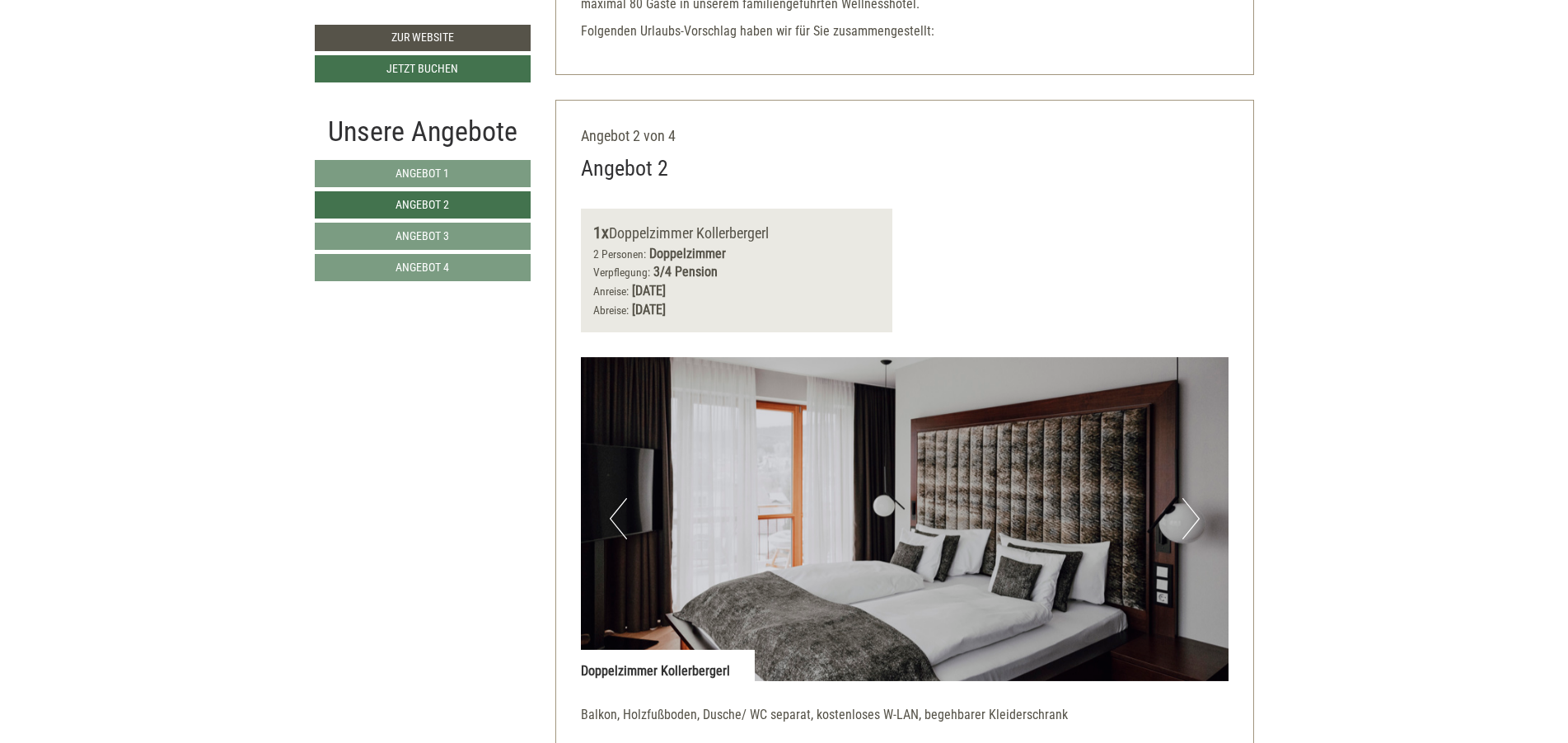
scroll to position [1200, 0]
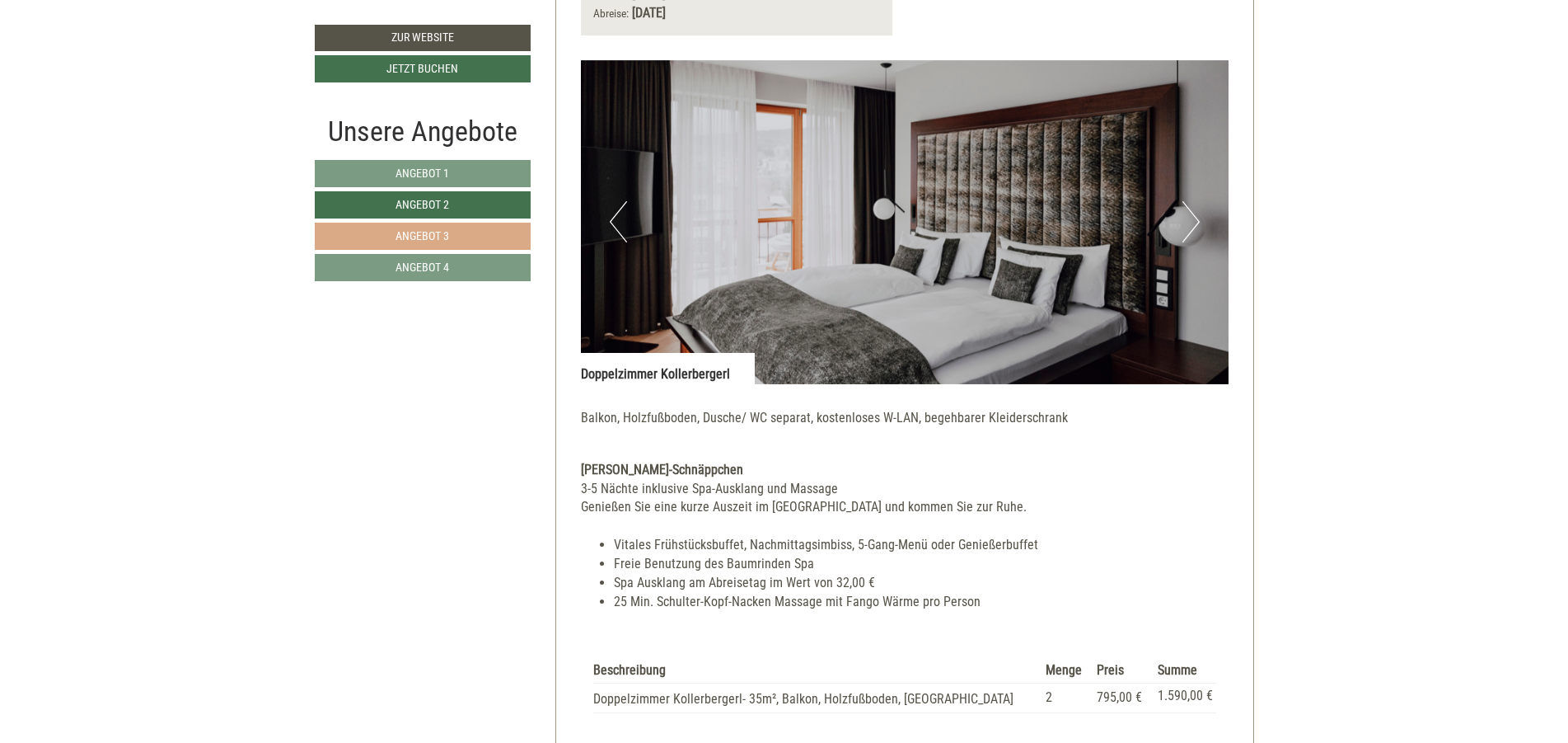
click at [473, 245] on link "Angebot 3" at bounding box center [423, 236] width 216 height 27
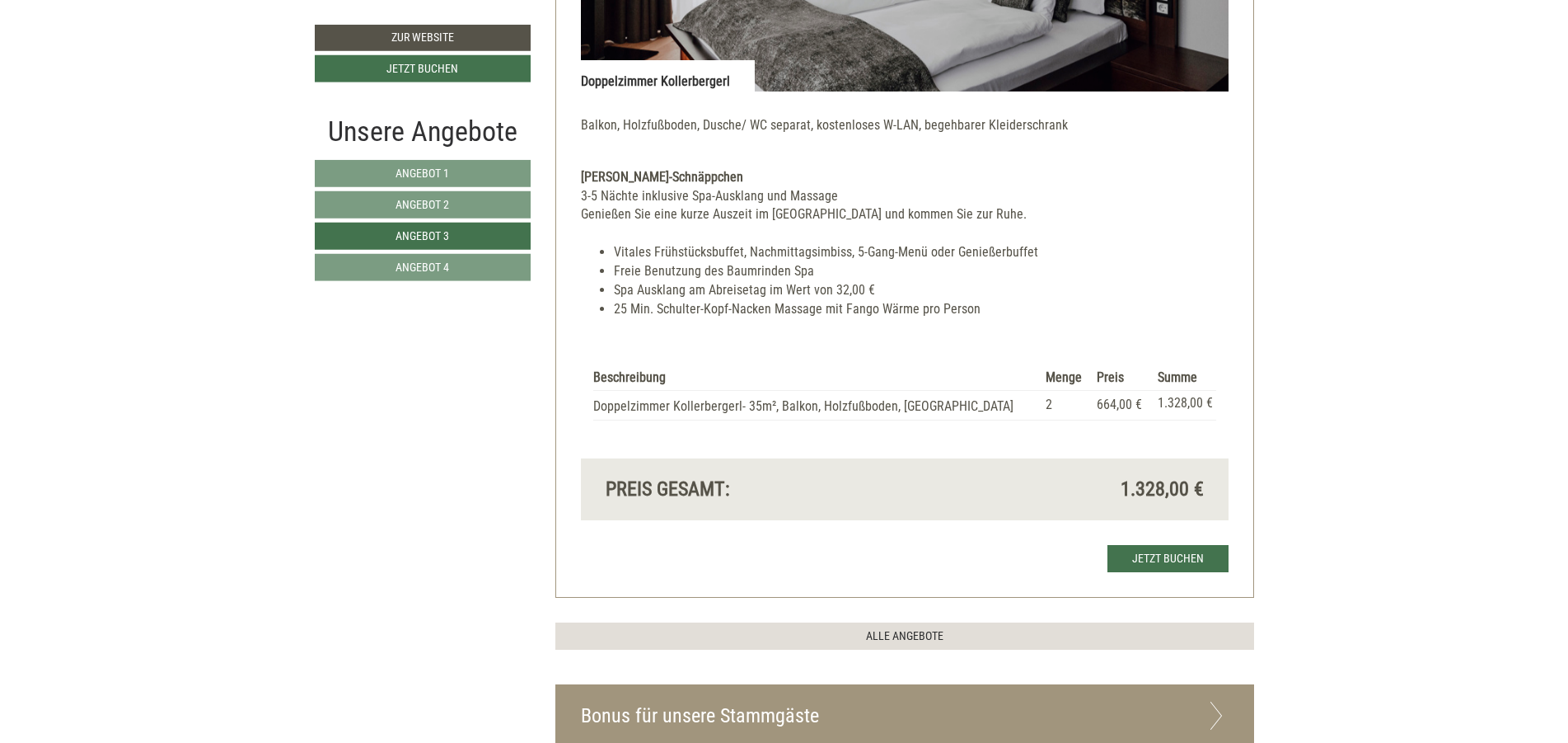
scroll to position [1497, 0]
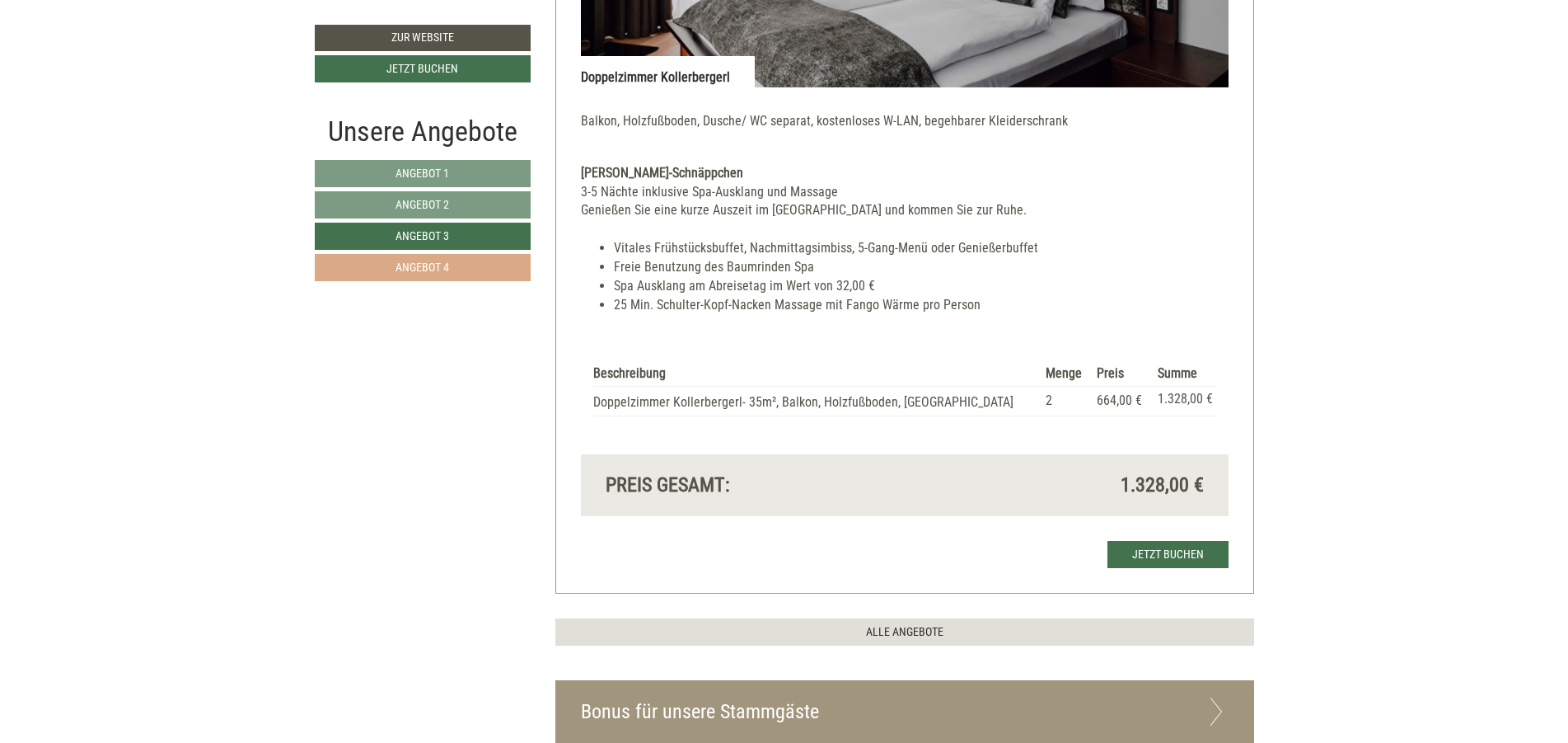
click at [484, 274] on link "Angebot 4" at bounding box center [423, 267] width 216 height 27
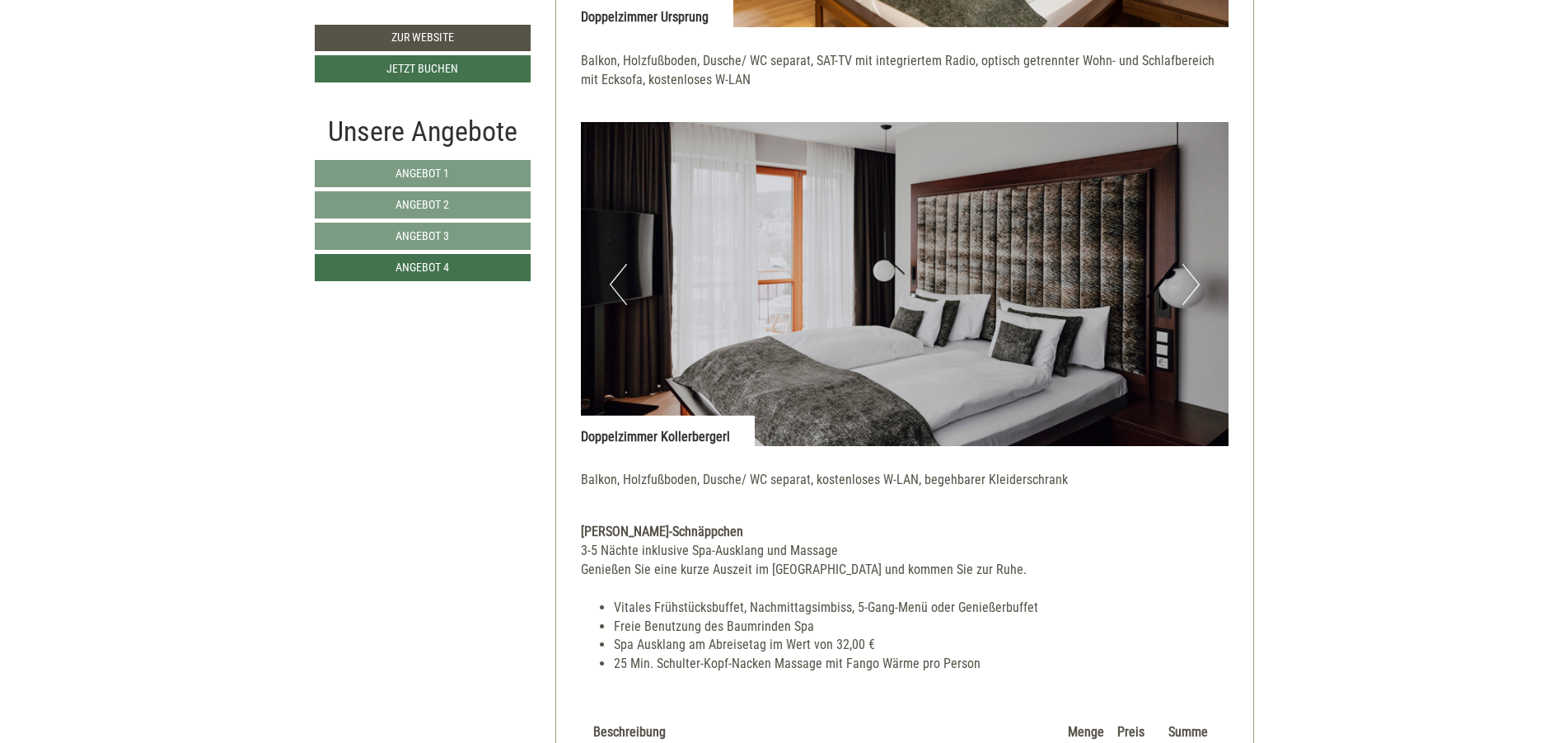
scroll to position [1201, 0]
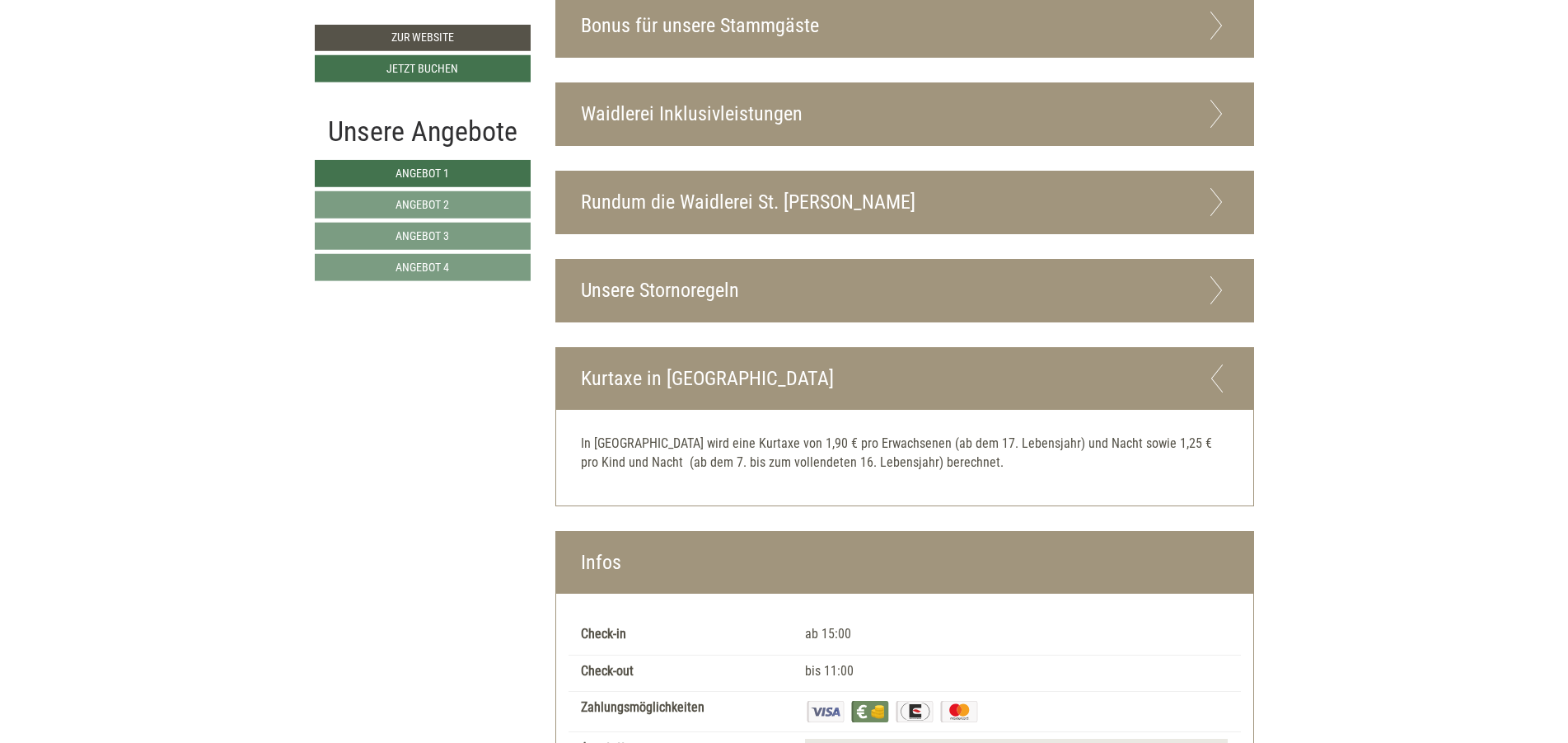
scroll to position [4748, 0]
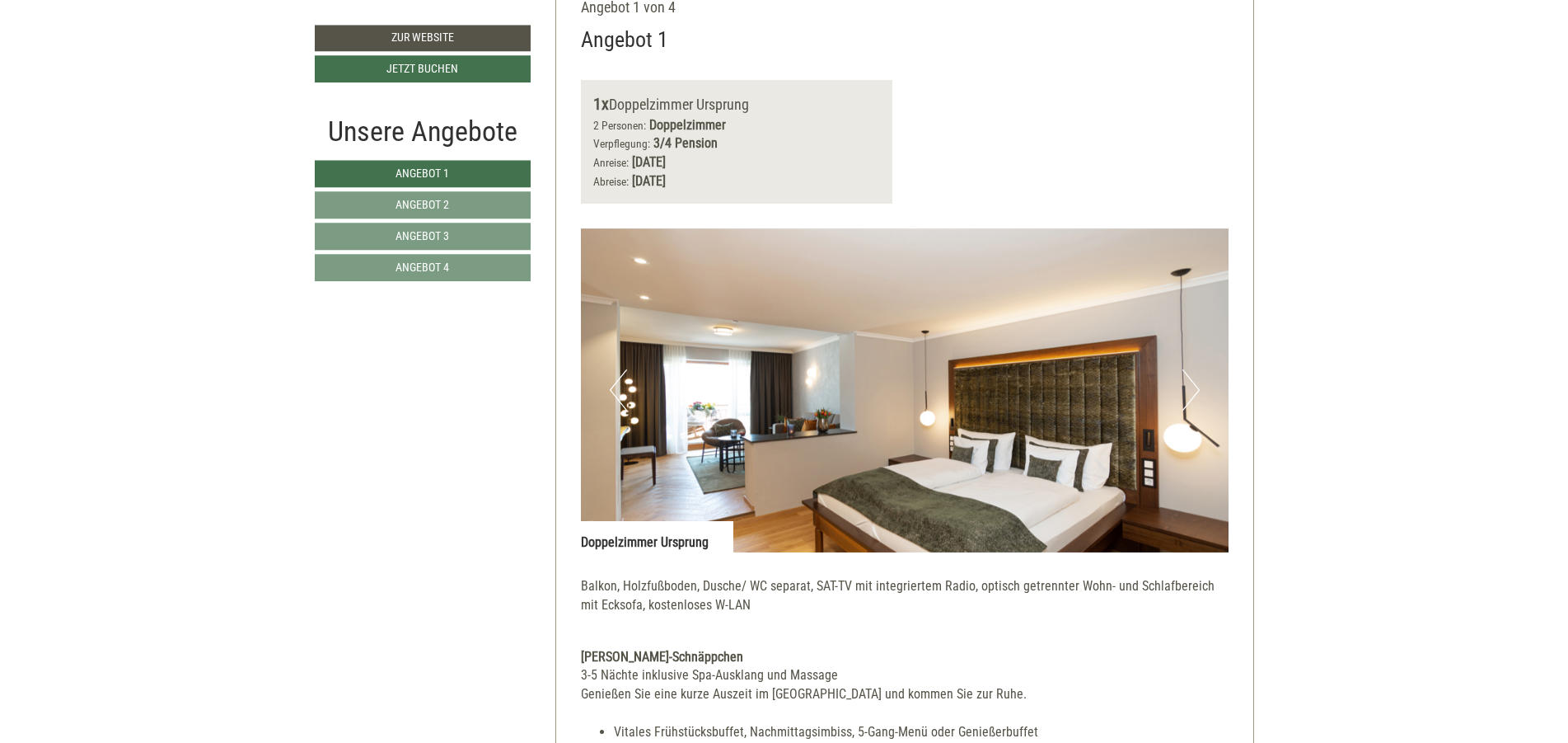
scroll to position [1385, 0]
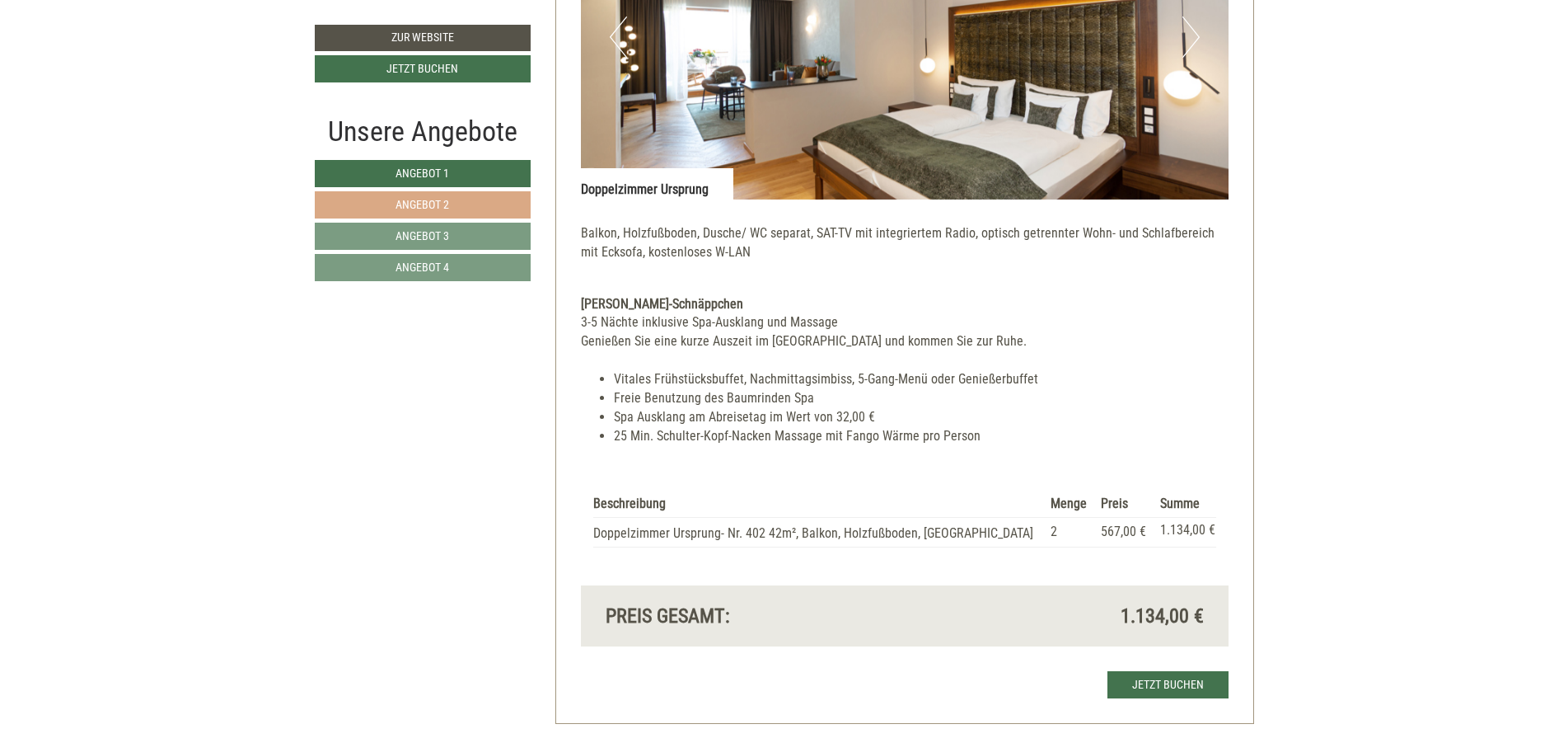
click at [486, 202] on link "Angebot 2" at bounding box center [423, 204] width 216 height 27
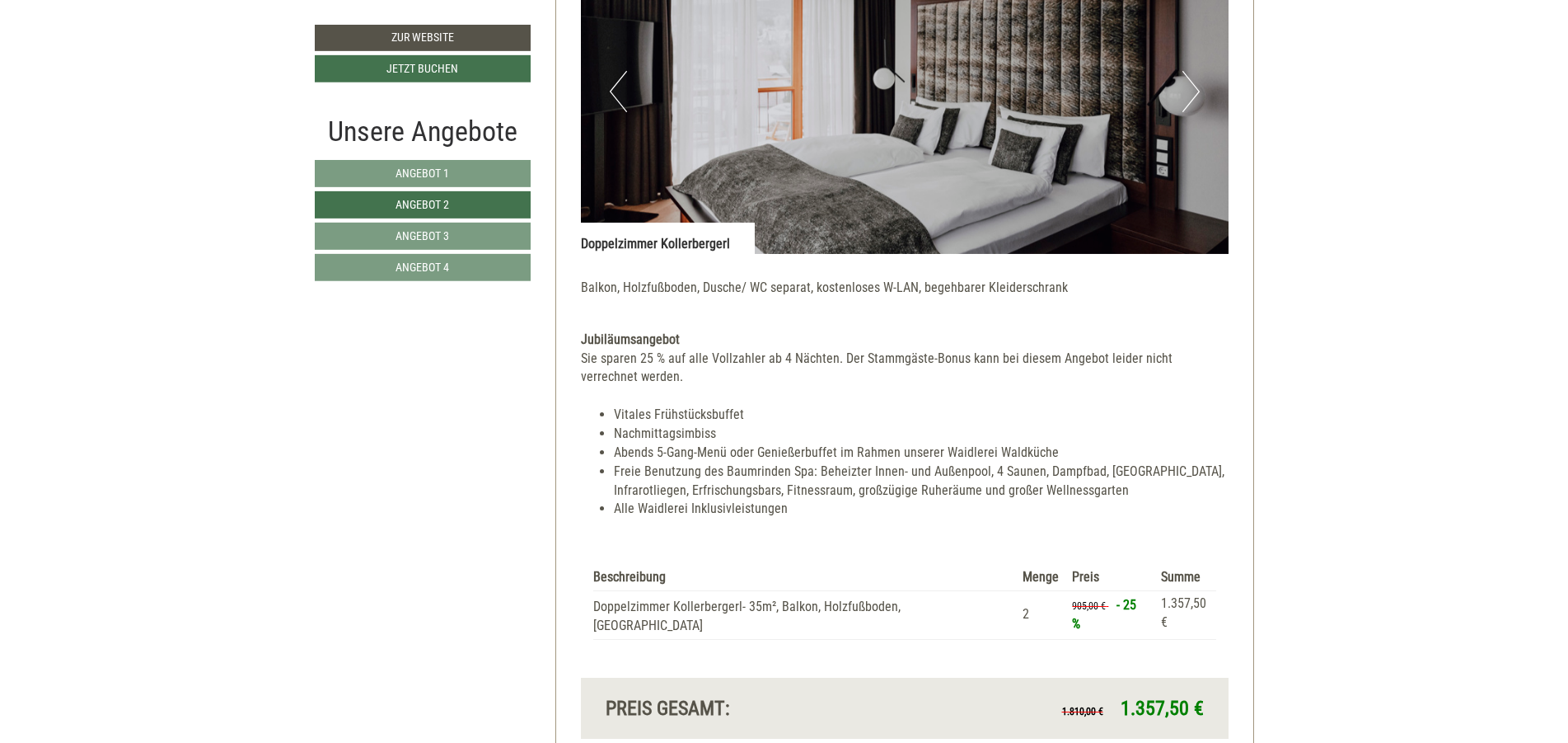
scroll to position [1497, 0]
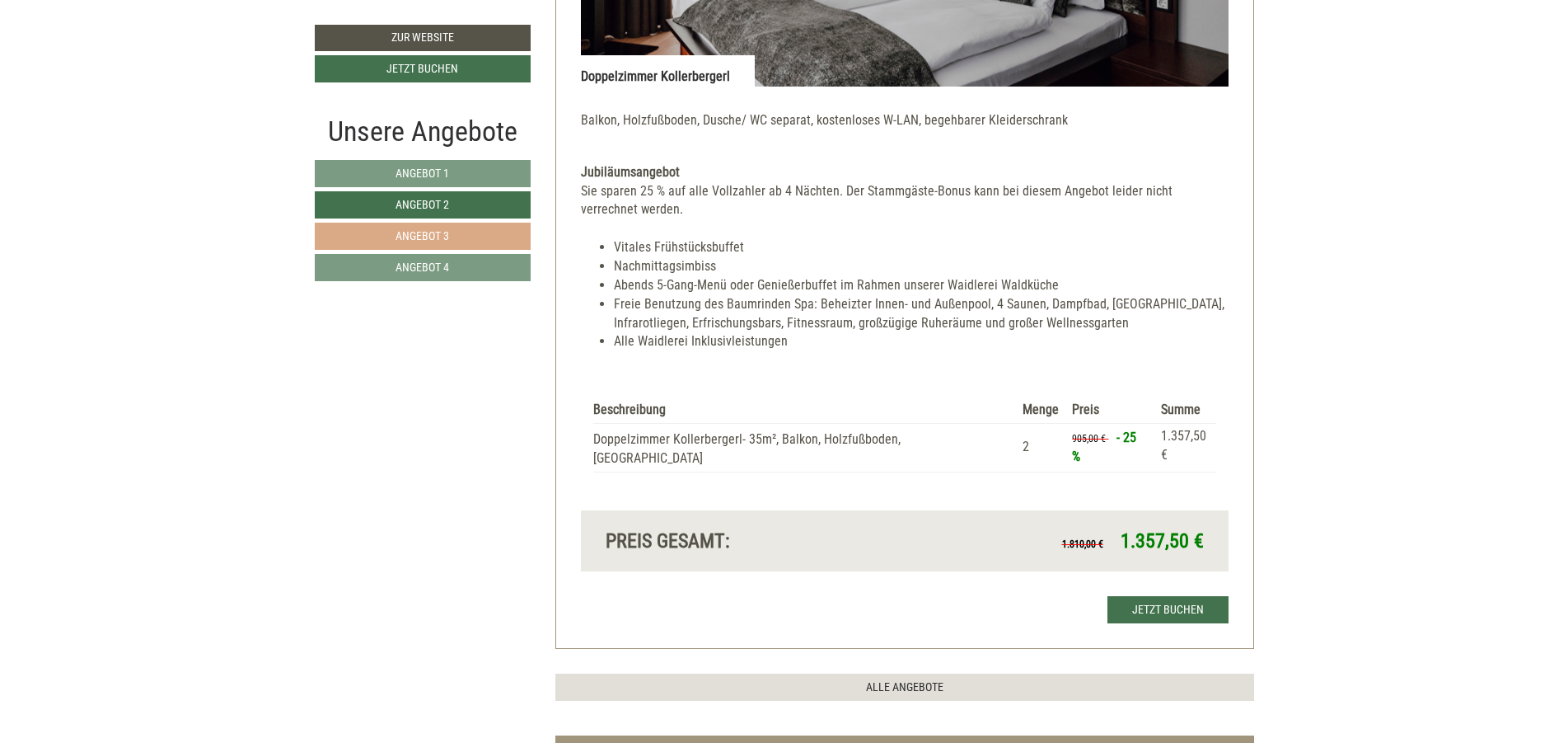
click at [418, 235] on span "Angebot 3" at bounding box center [422, 236] width 53 height 13
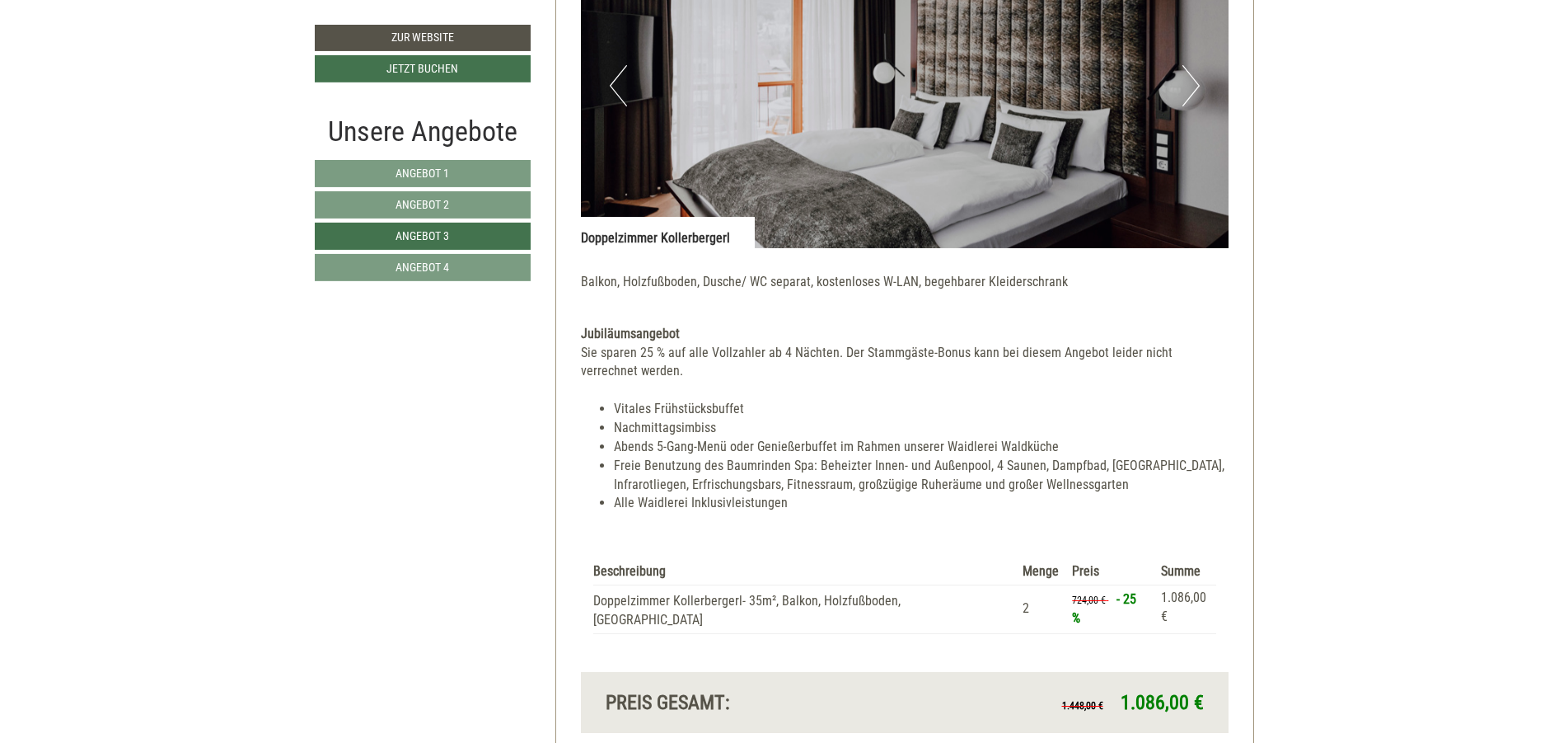
scroll to position [1399, 0]
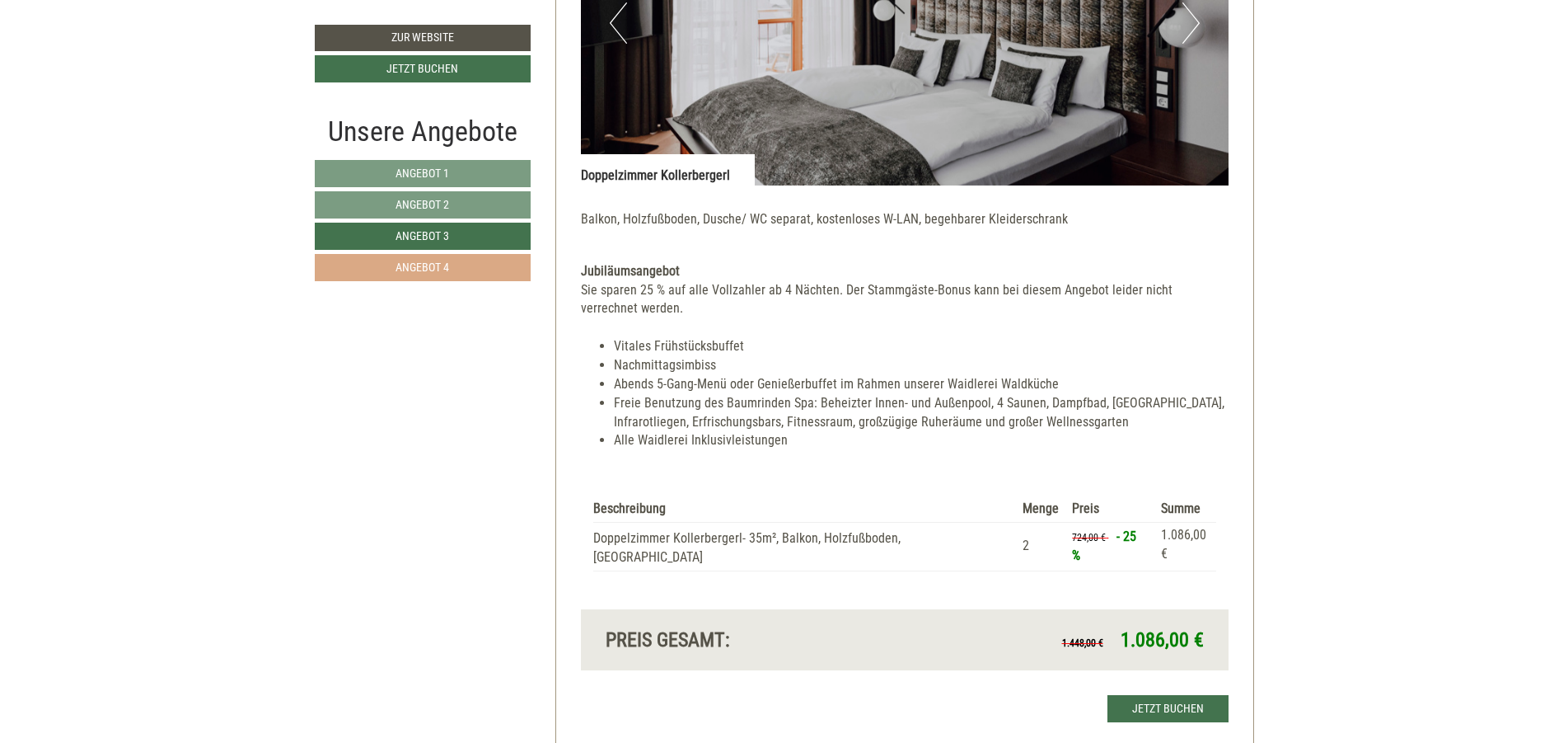
click at [445, 265] on span "Angebot 4" at bounding box center [422, 267] width 53 height 13
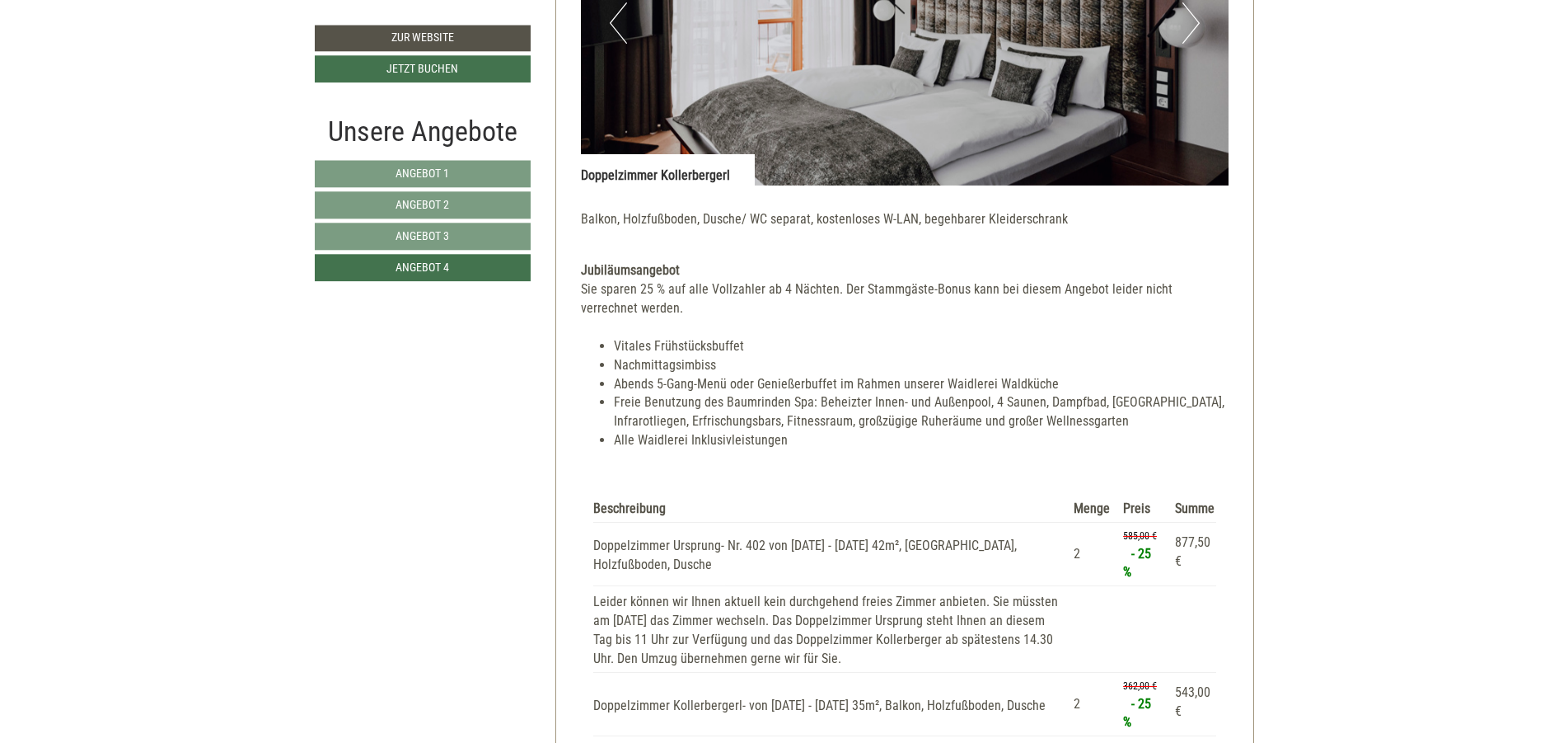
scroll to position [1992, 0]
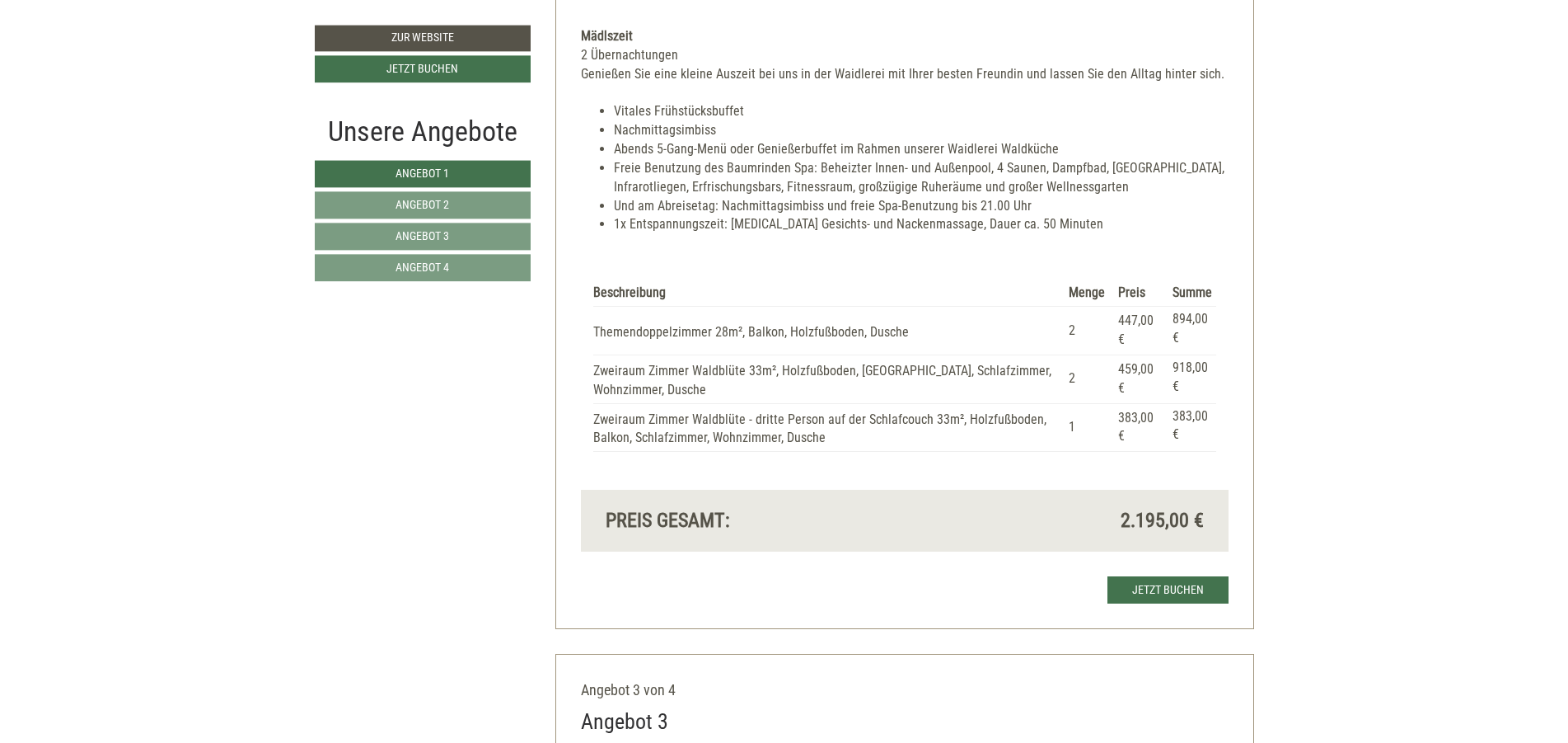
scroll to position [3660, 0]
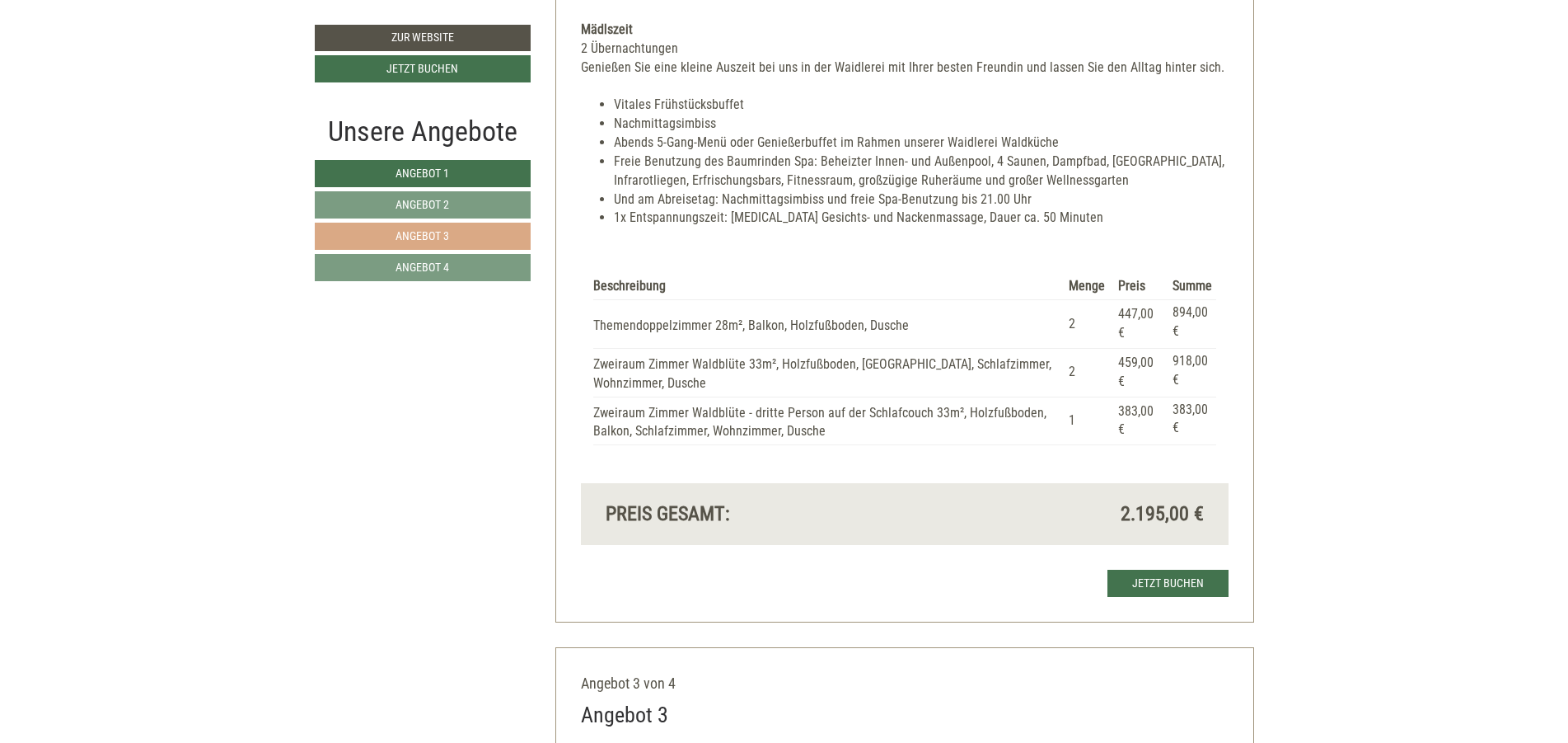
click at [486, 232] on link "Angebot 3" at bounding box center [423, 236] width 216 height 27
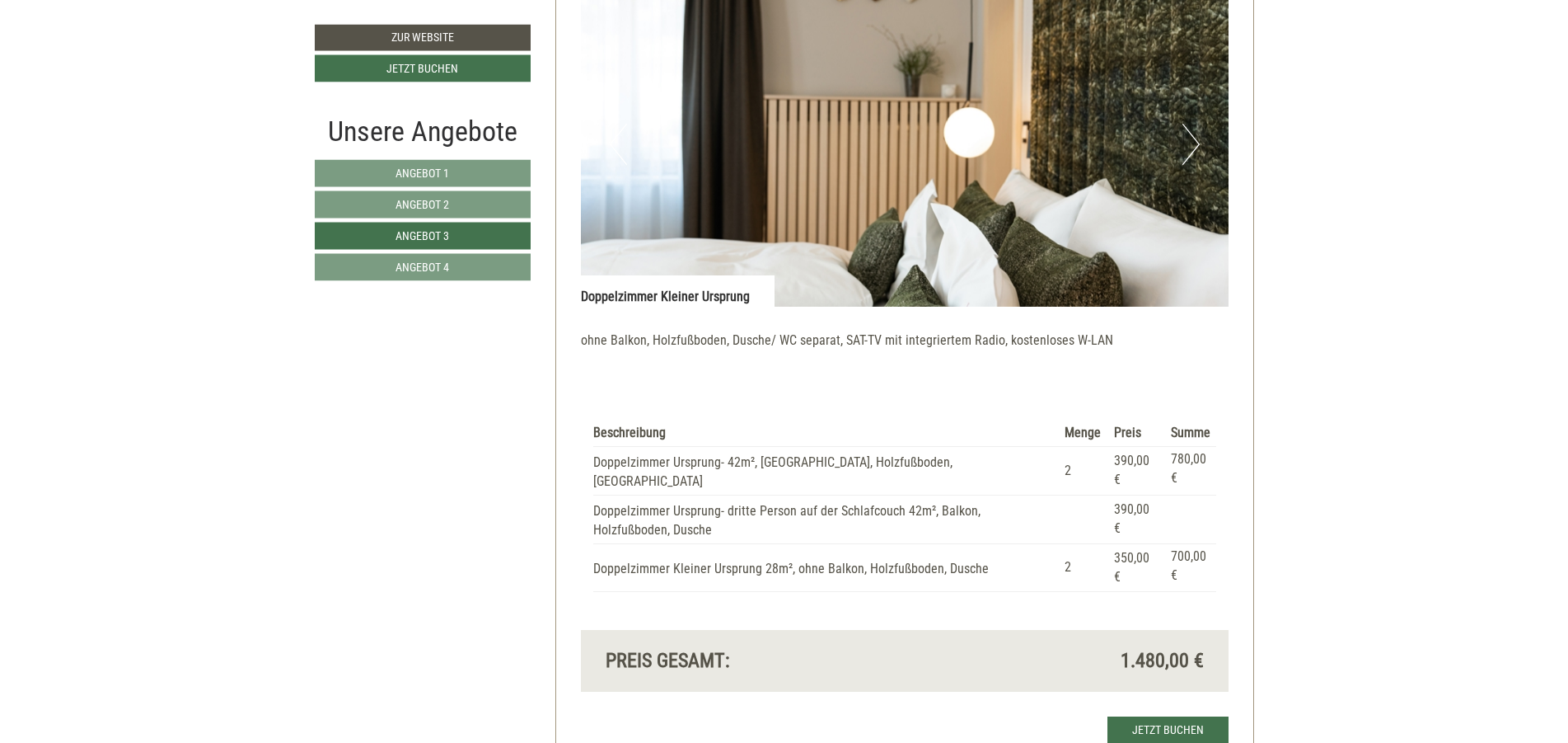
scroll to position [1894, 0]
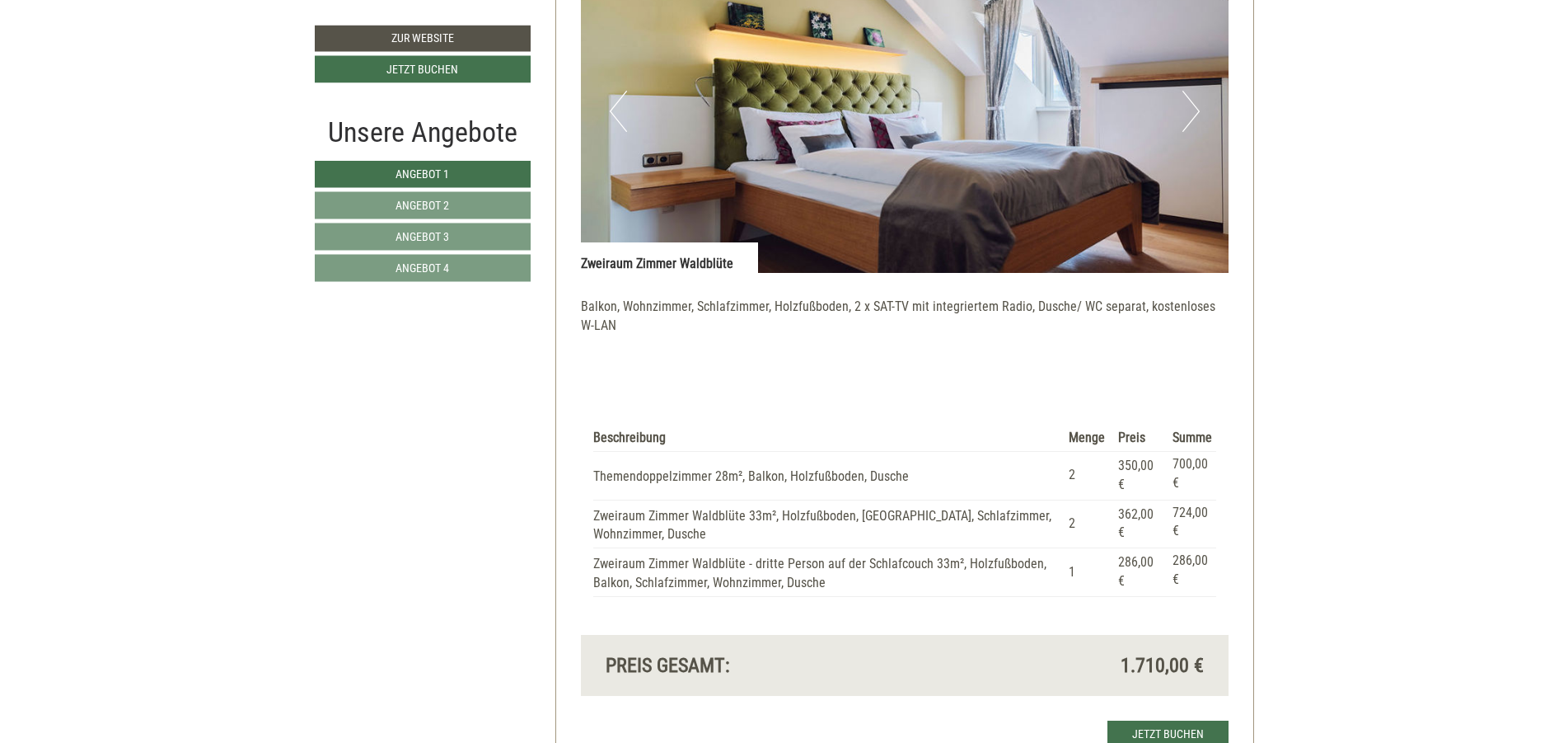
scroll to position [1879, 0]
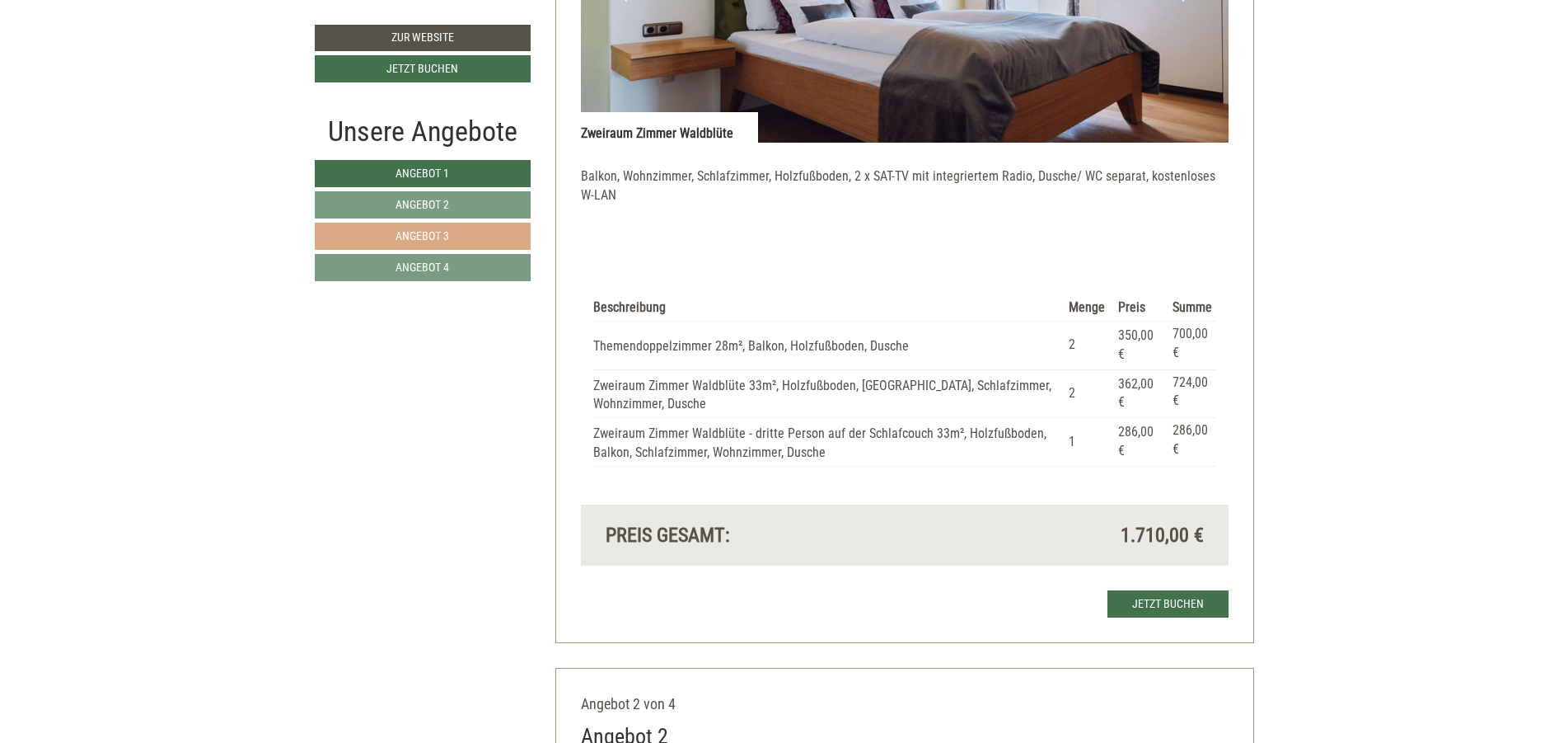
click at [444, 232] on span "Angebot 3" at bounding box center [422, 236] width 53 height 13
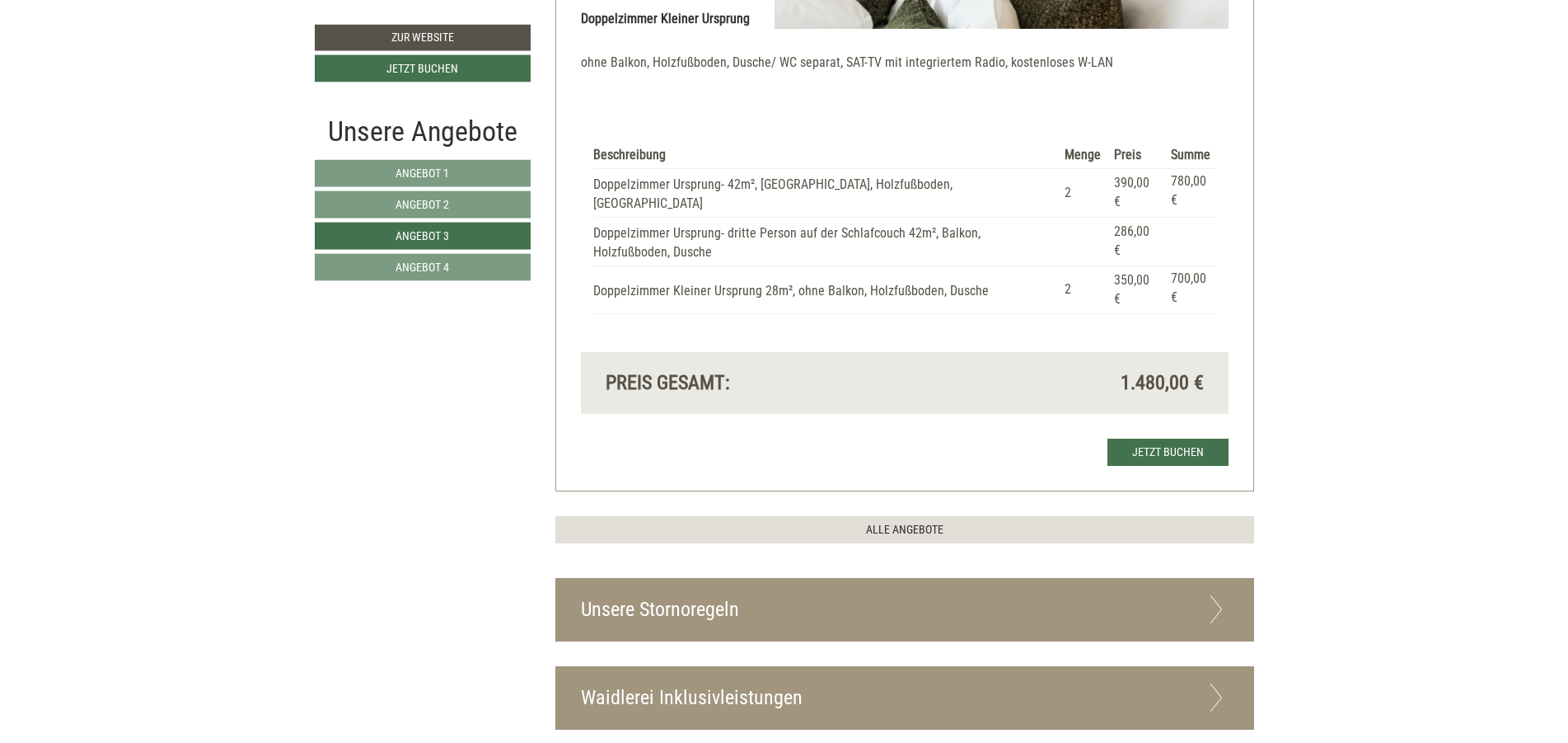
scroll to position [1992, 0]
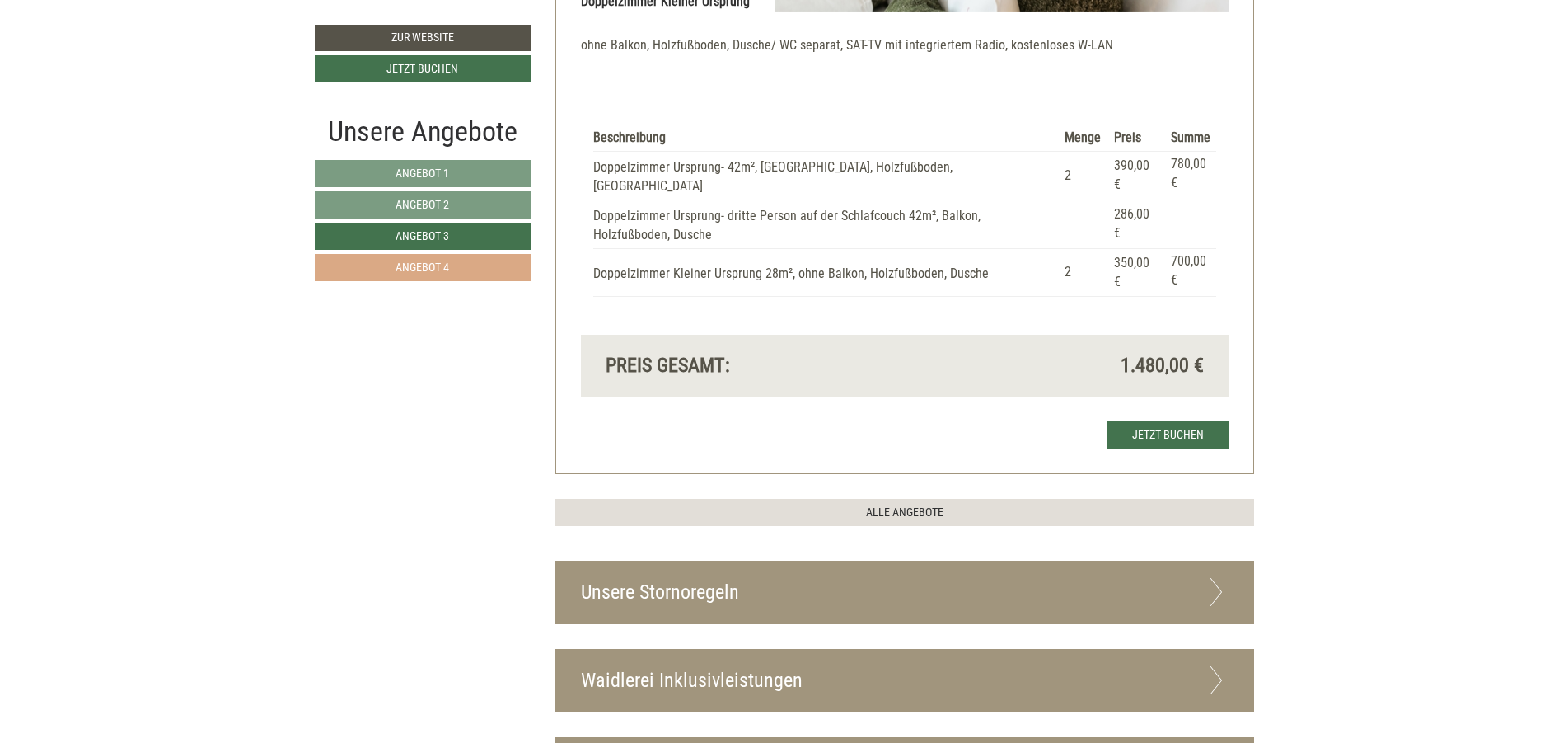
click at [425, 258] on link "Angebot 4" at bounding box center [423, 267] width 216 height 27
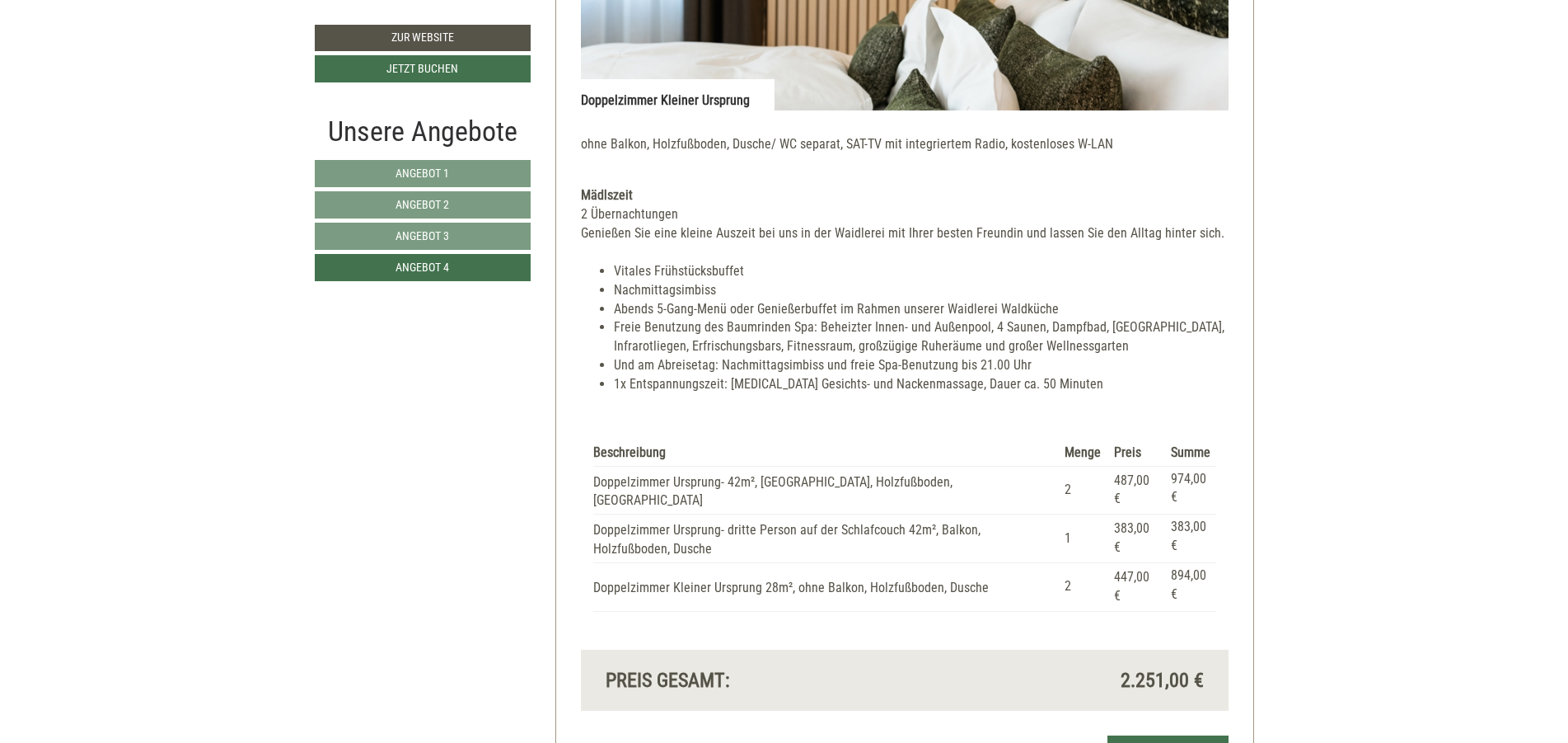
scroll to position [2091, 0]
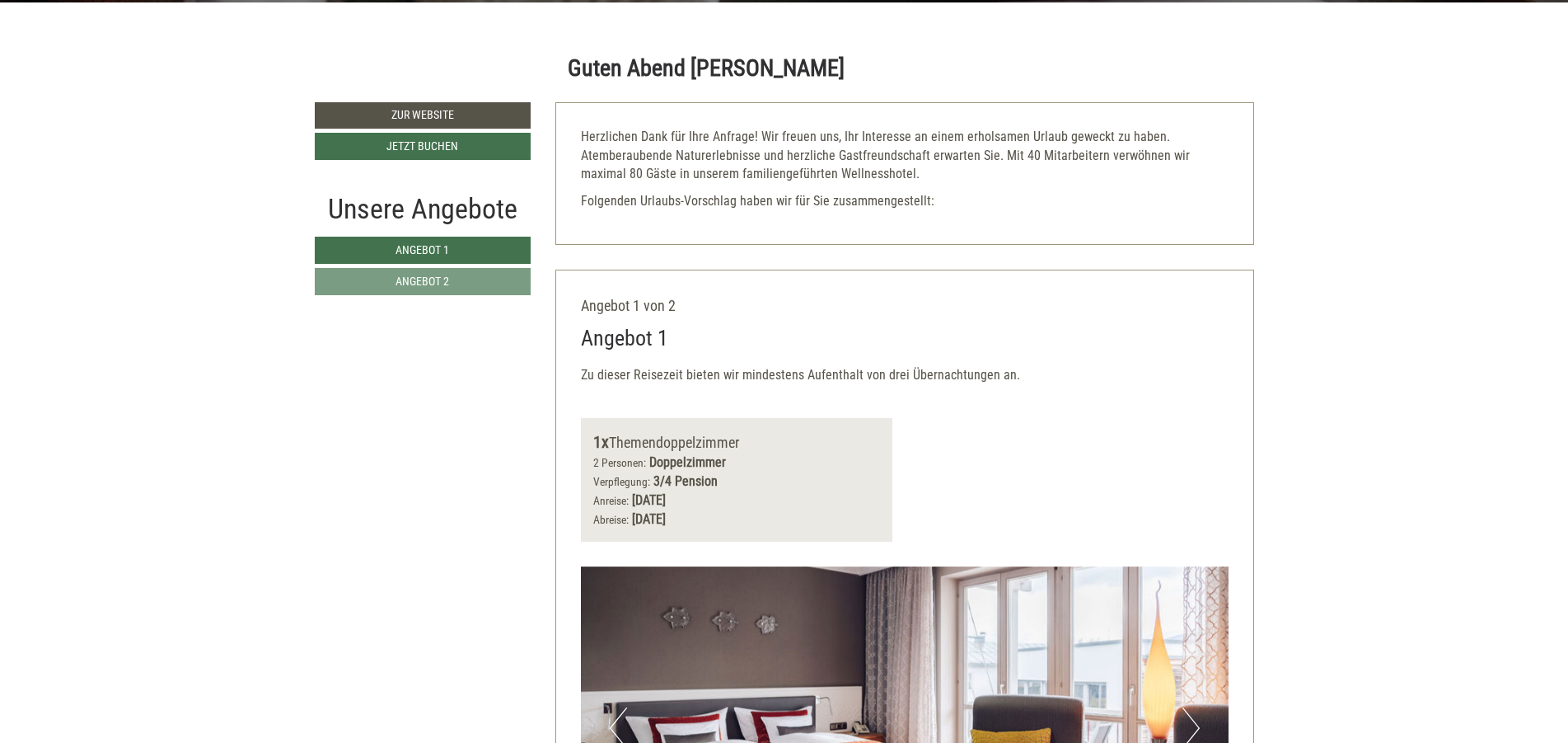
scroll to position [792, 0]
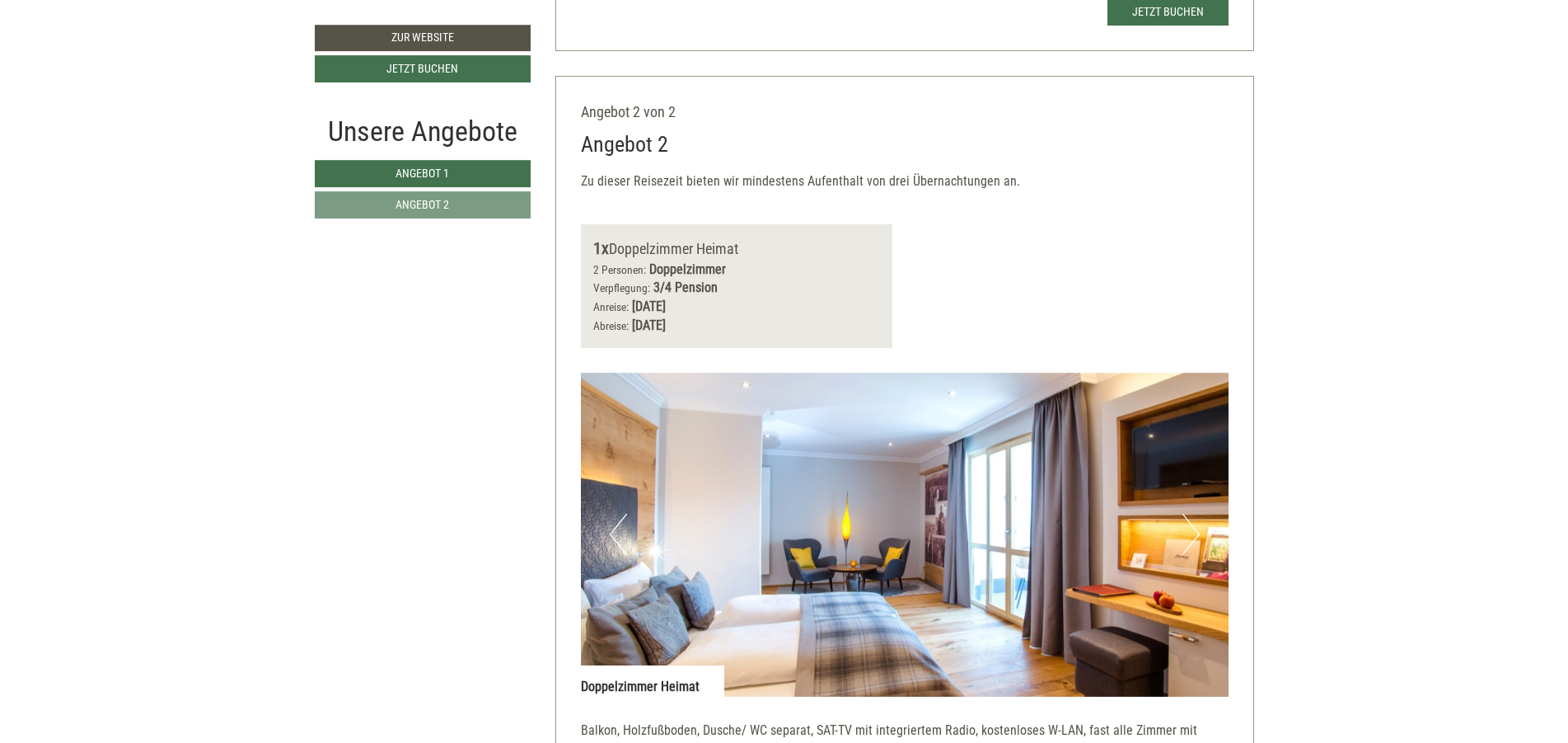
scroll to position [2176, 0]
